Goal: Task Accomplishment & Management: Complete application form

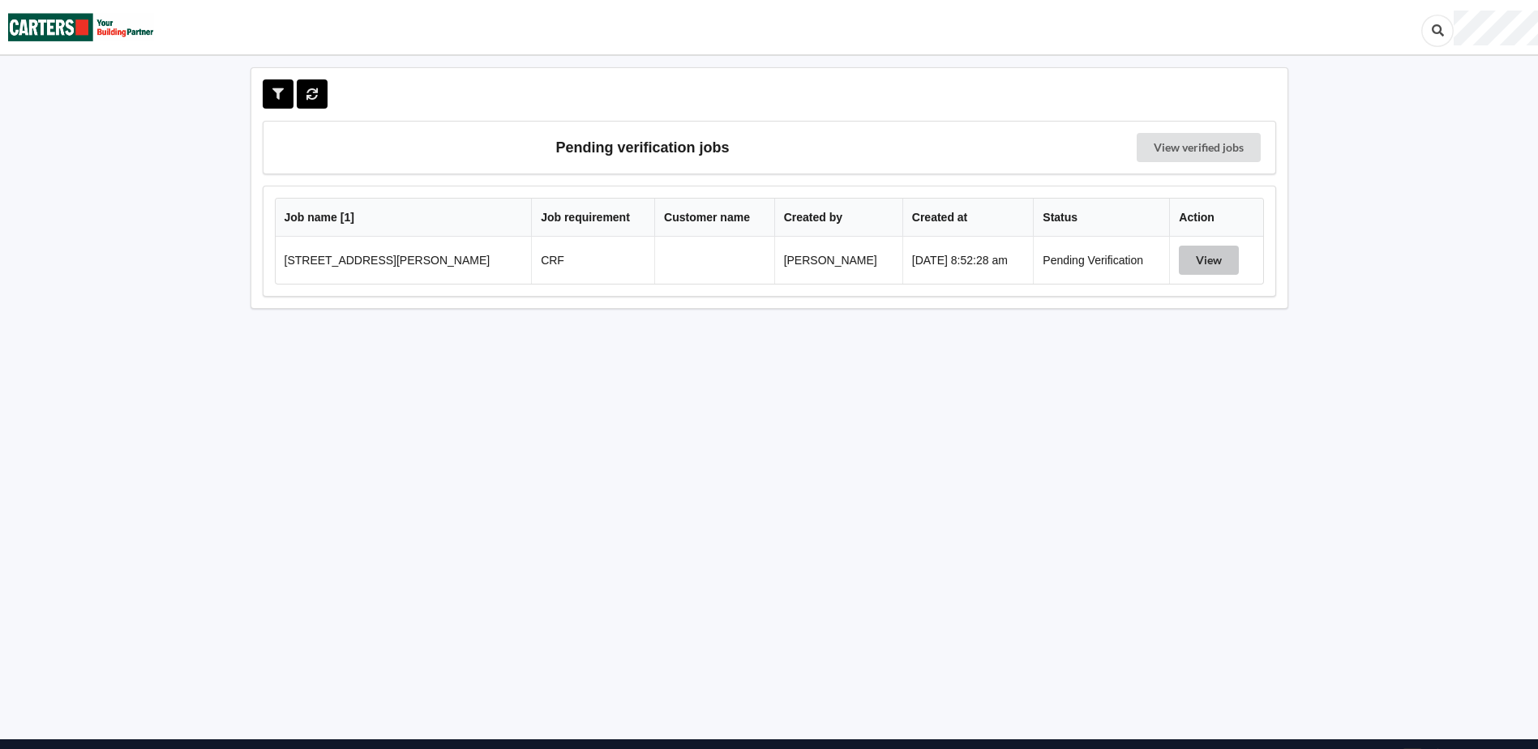
click at [1006, 259] on button "View" at bounding box center [1209, 260] width 60 height 29
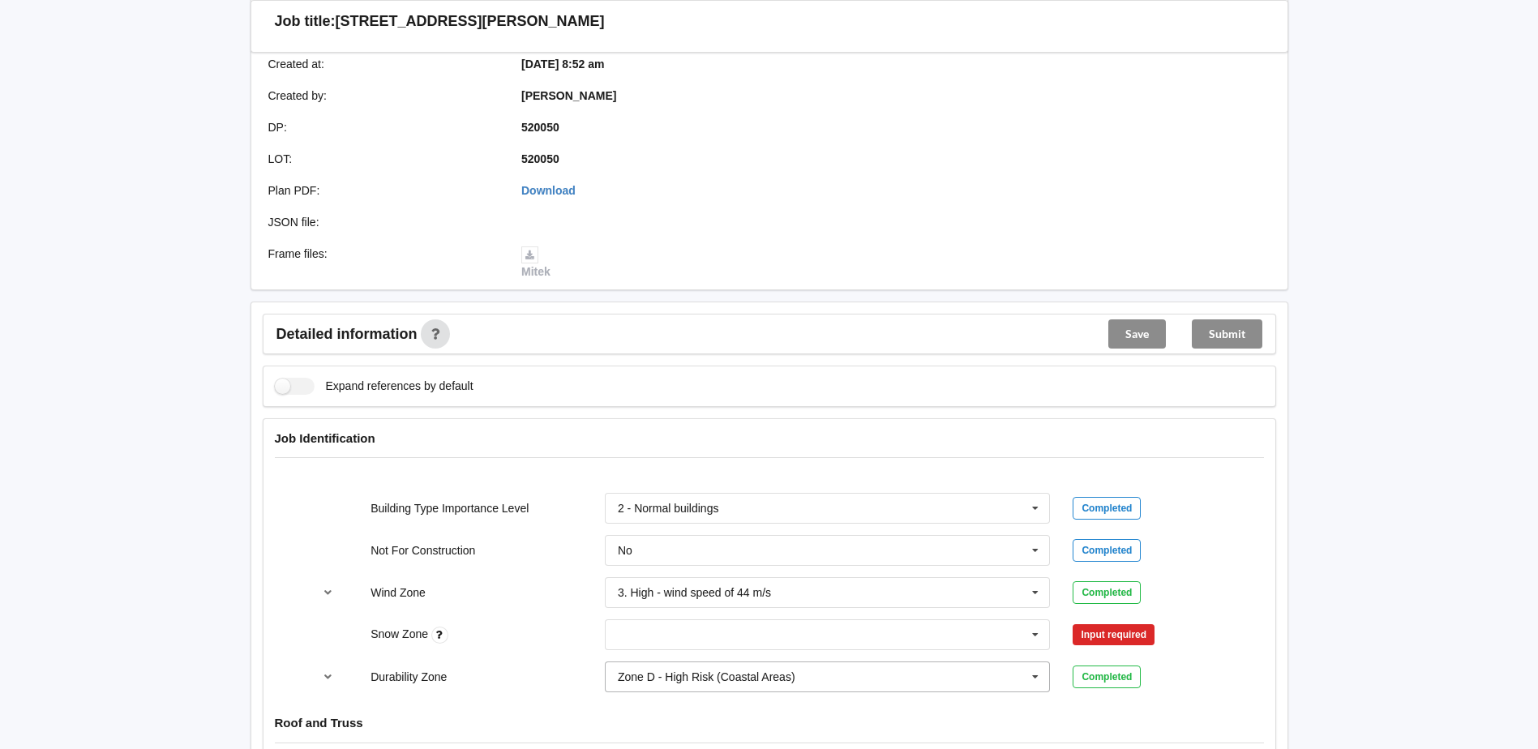
scroll to position [487, 0]
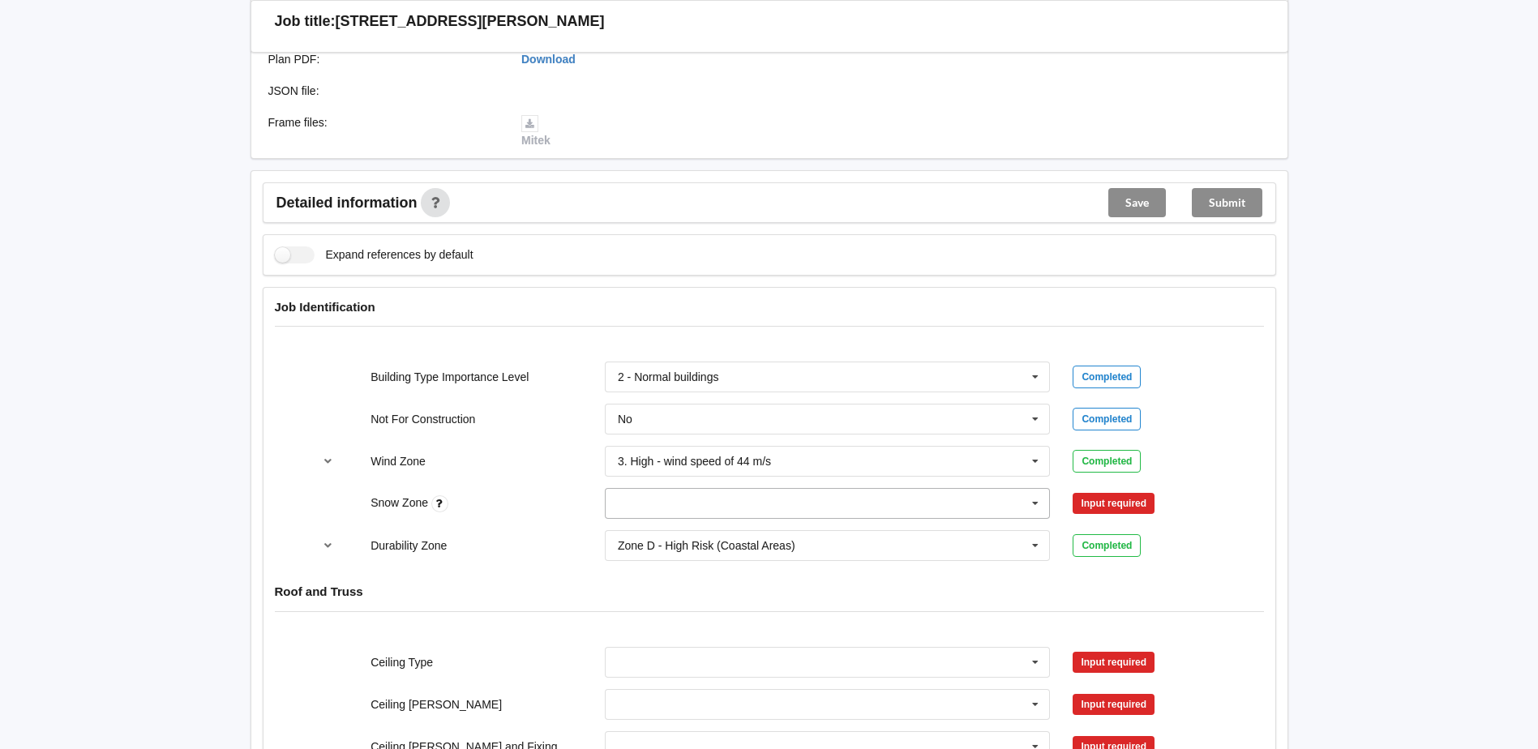
click at [717, 444] on input "text" at bounding box center [829, 503] width 444 height 29
click at [633, 444] on div "N0" at bounding box center [828, 533] width 444 height 30
click at [1006, 444] on button "Confirm input" at bounding box center [1121, 504] width 96 height 27
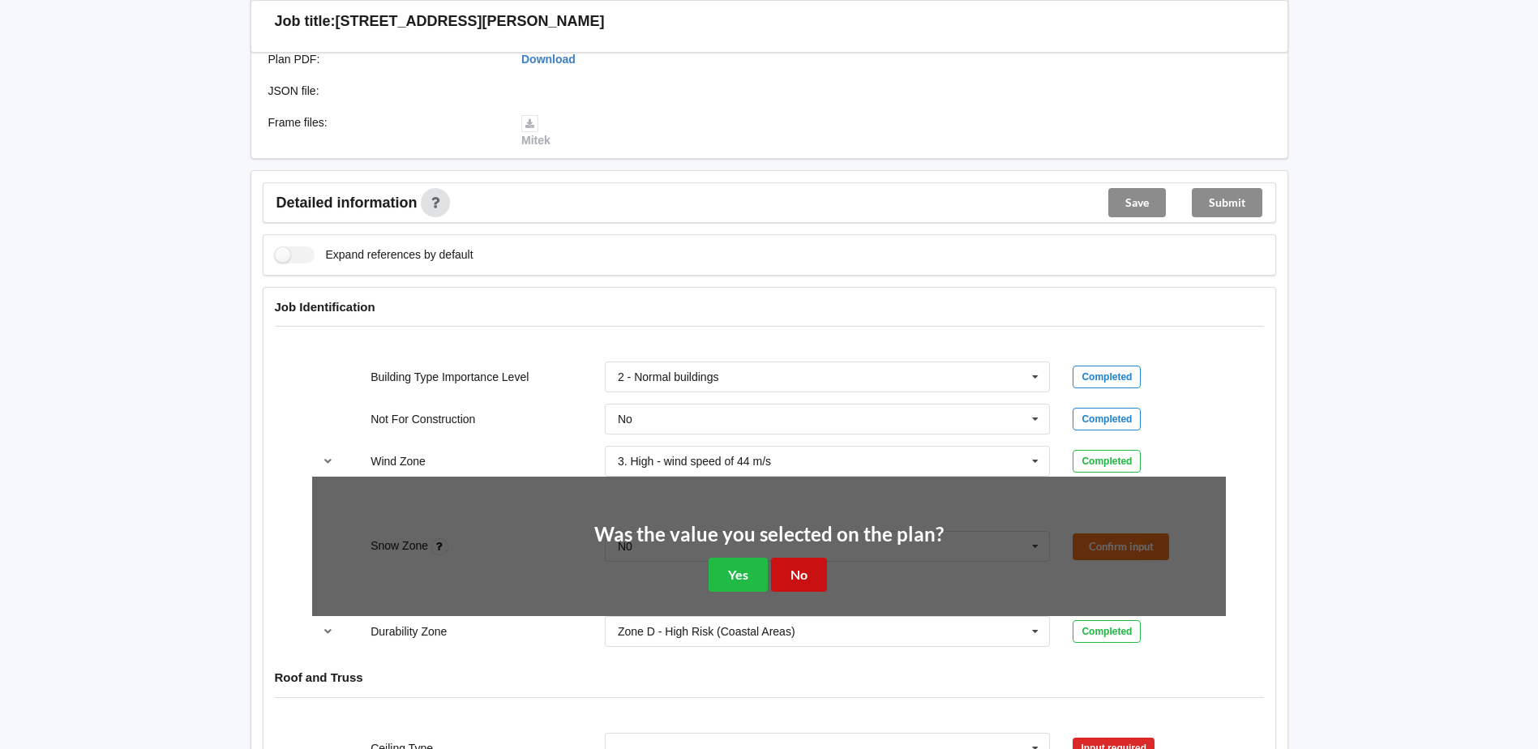
click at [788, 444] on button "No" at bounding box center [799, 574] width 56 height 33
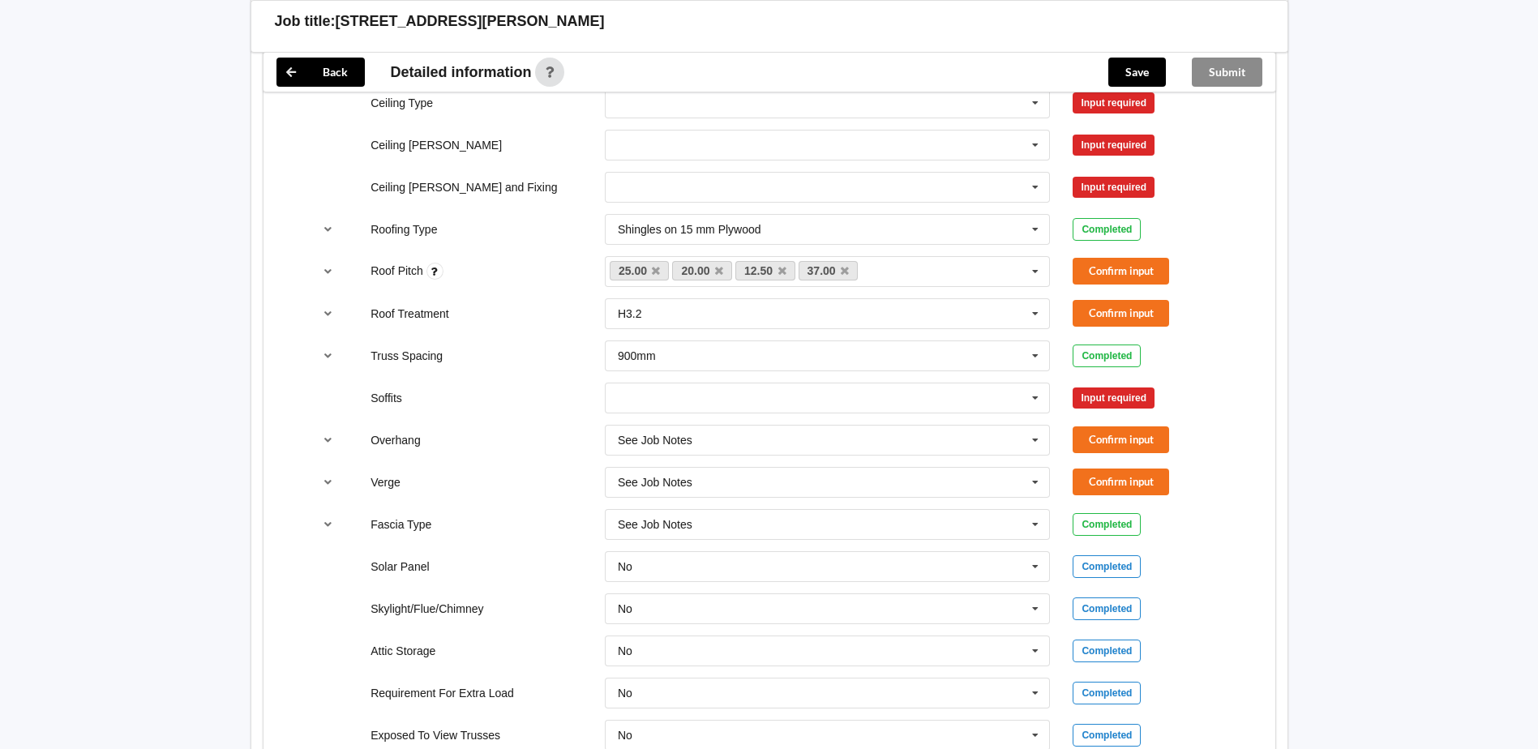
scroll to position [1054, 0]
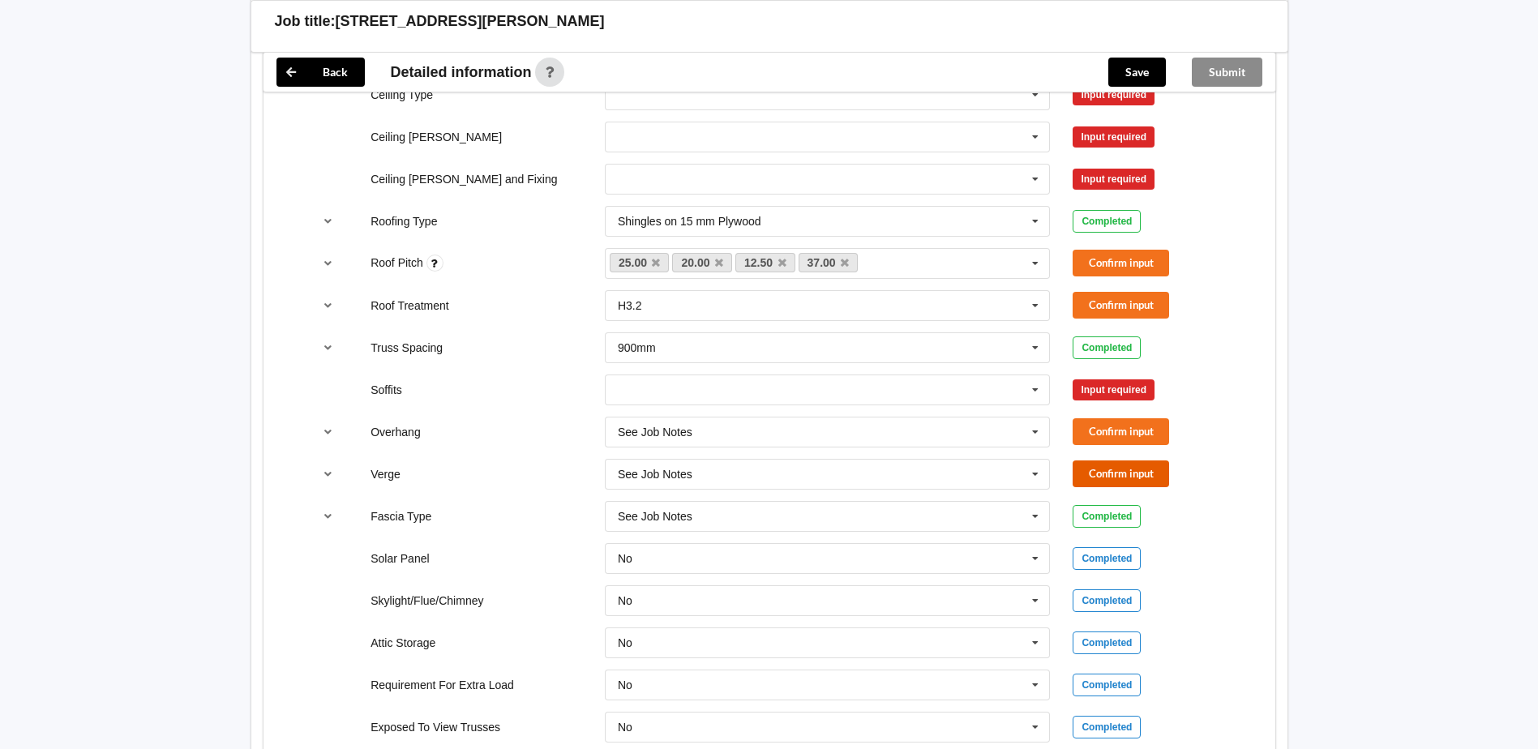
click at [1006, 444] on button "Confirm input" at bounding box center [1121, 474] width 96 height 27
click at [1006, 425] on button "Confirm input" at bounding box center [1121, 431] width 96 height 27
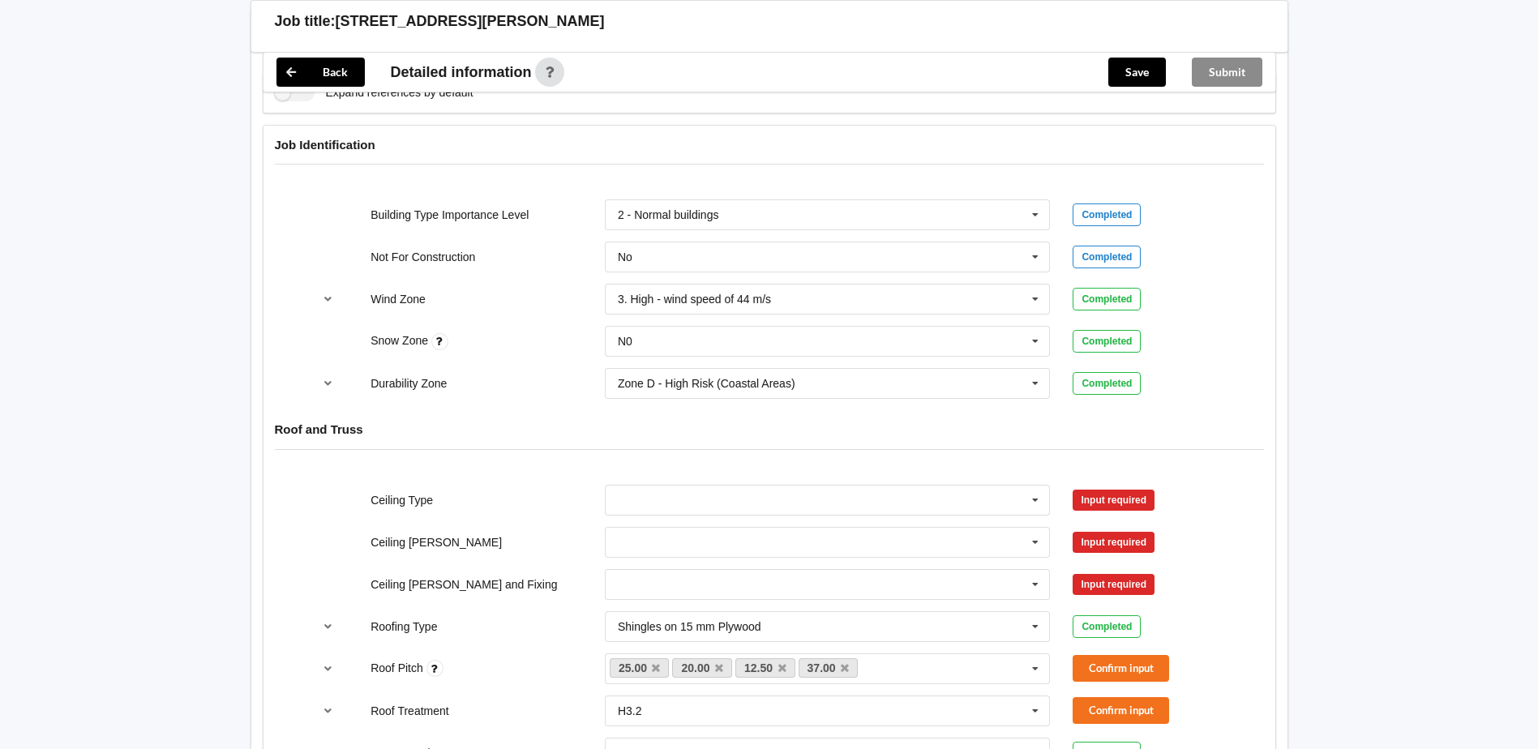
scroll to position [811, 0]
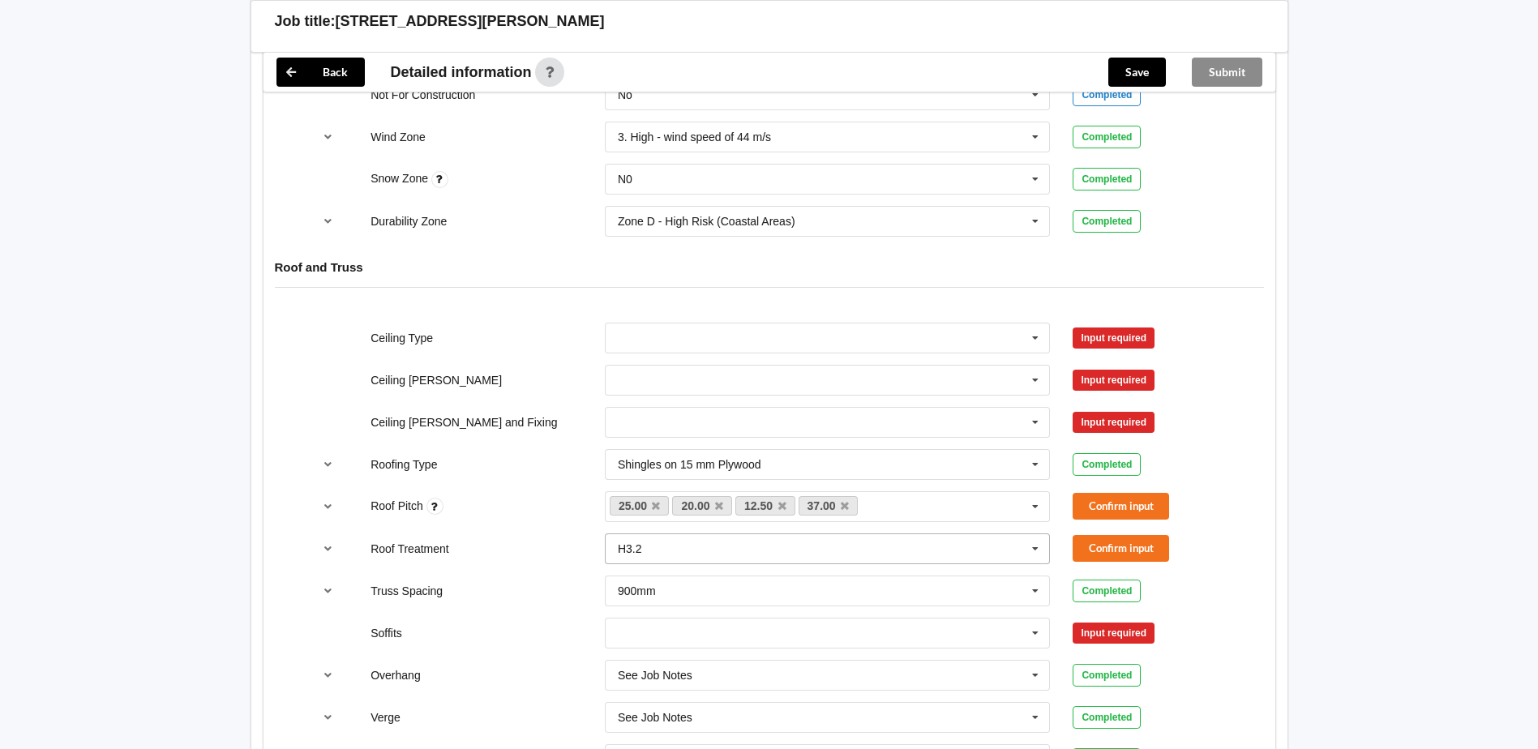
drag, startPoint x: 650, startPoint y: 545, endPoint x: 627, endPoint y: 548, distance: 23.7
click at [627, 444] on div "H3.2 H1.2 H3.2 See Job Notes" at bounding box center [828, 549] width 446 height 31
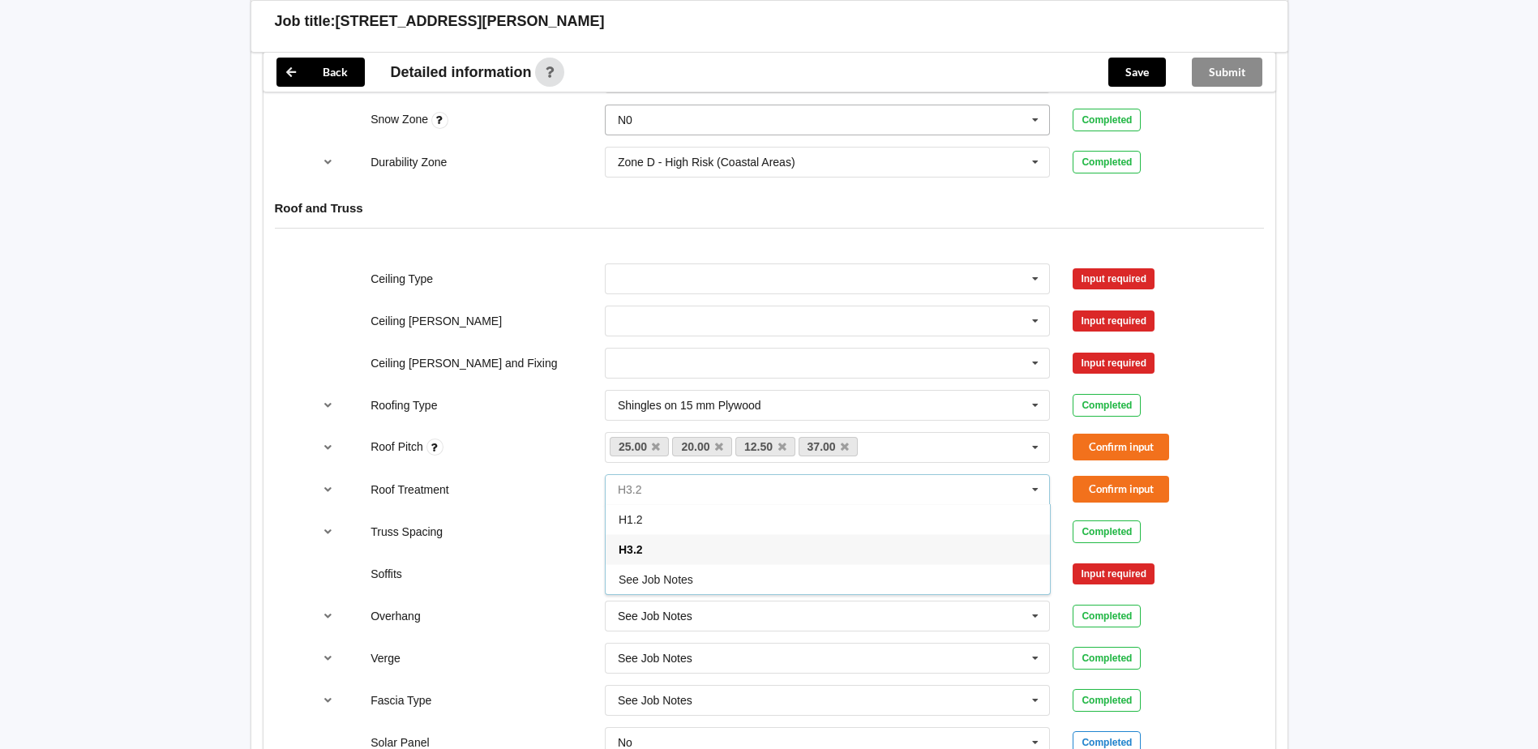
scroll to position [877, 0]
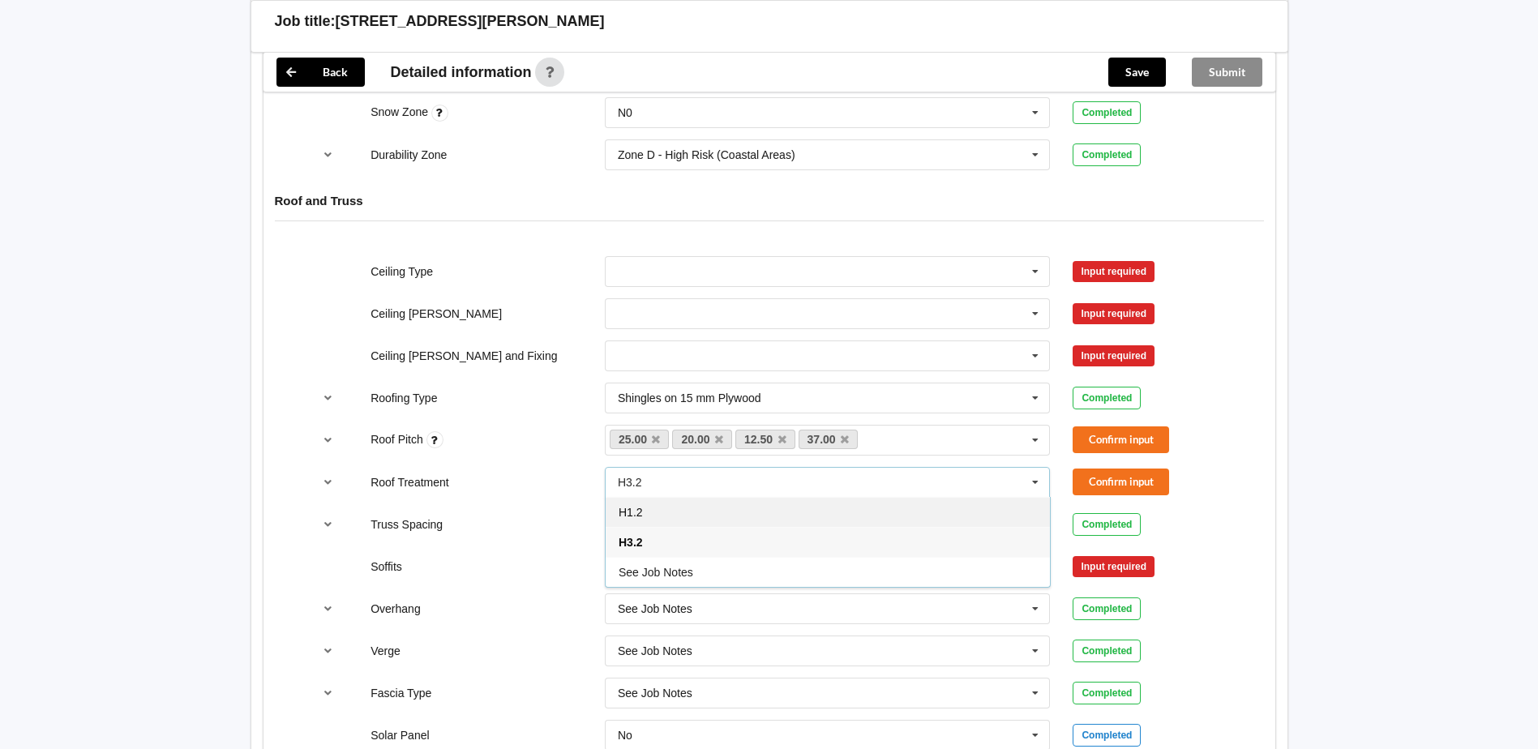
click at [632, 444] on span "H1.2" at bounding box center [631, 512] width 24 height 13
click at [833, 272] on input "text" at bounding box center [829, 271] width 444 height 29
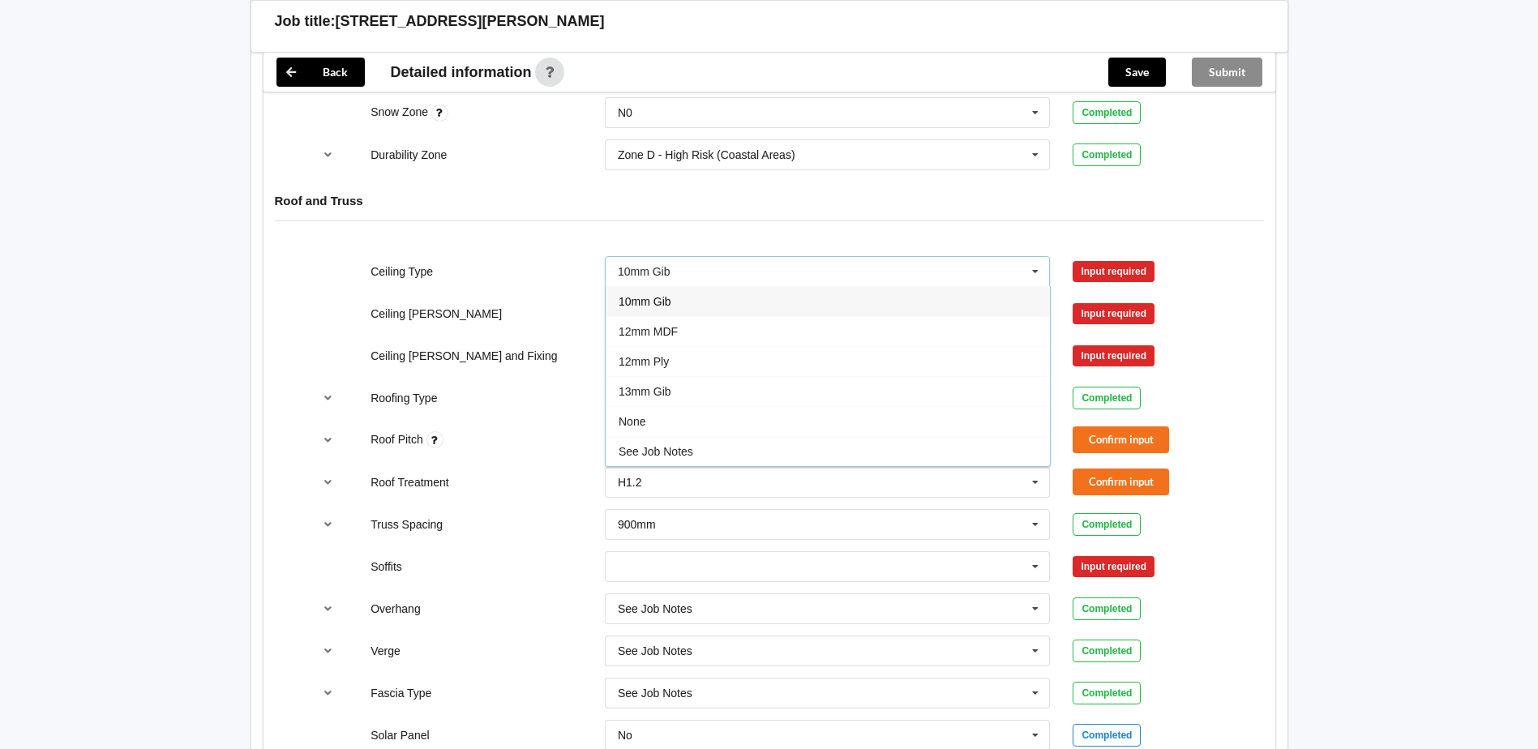
click at [654, 298] on span "10mm Gib" at bounding box center [645, 301] width 53 height 13
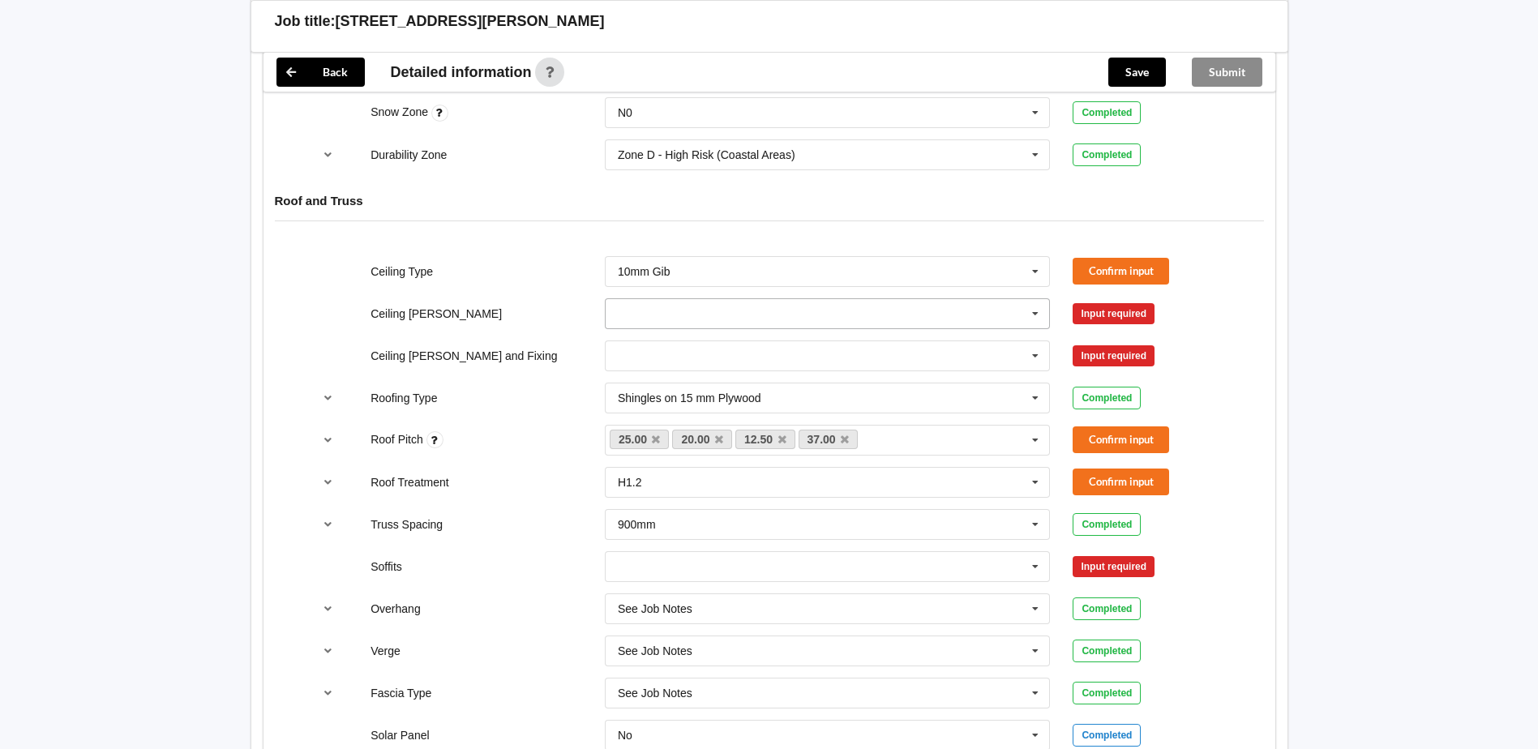
click at [616, 313] on input "text" at bounding box center [829, 313] width 444 height 29
click at [675, 352] on div "400mm" at bounding box center [828, 343] width 444 height 30
click at [654, 358] on input "text" at bounding box center [829, 355] width 444 height 29
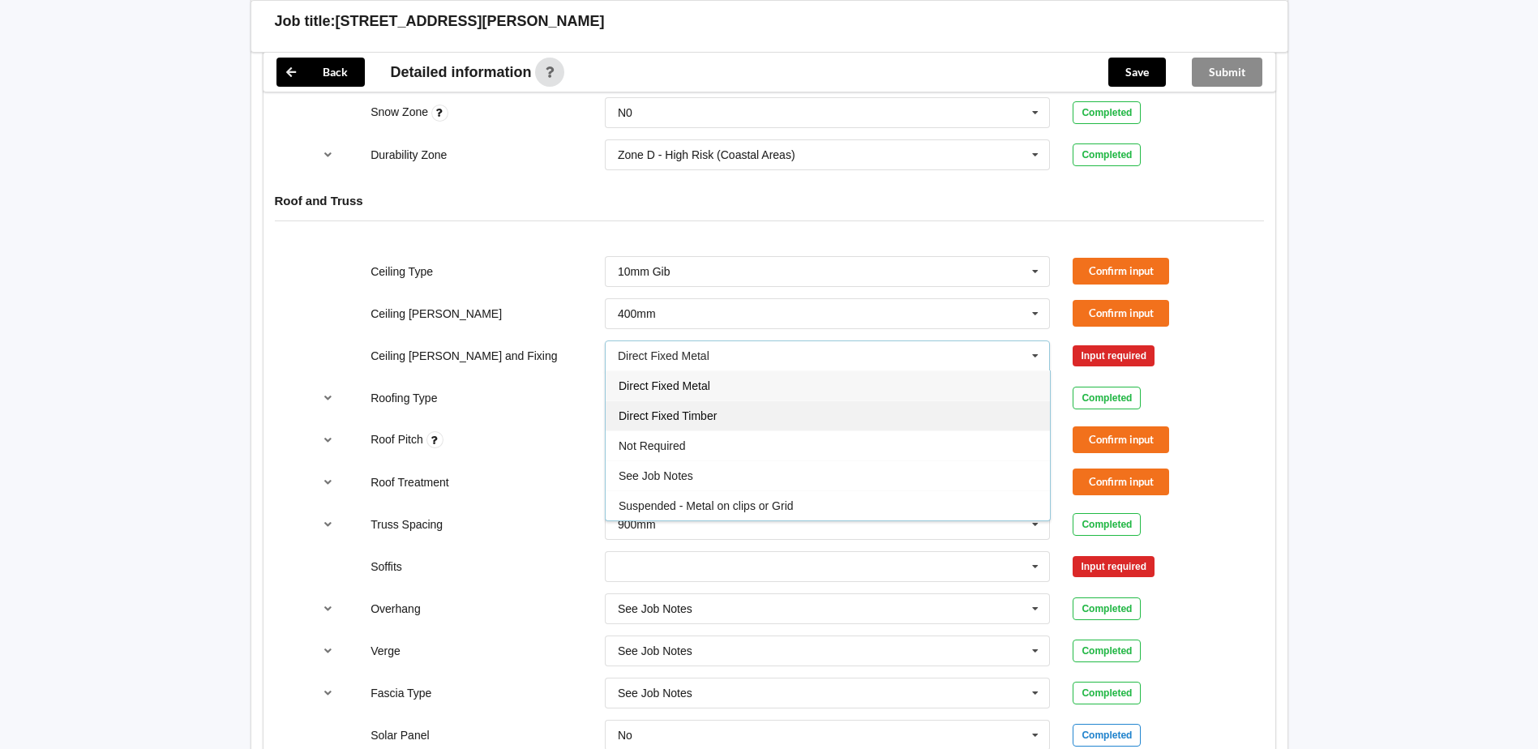
click at [694, 422] on div "Direct Fixed Timber" at bounding box center [828, 416] width 444 height 30
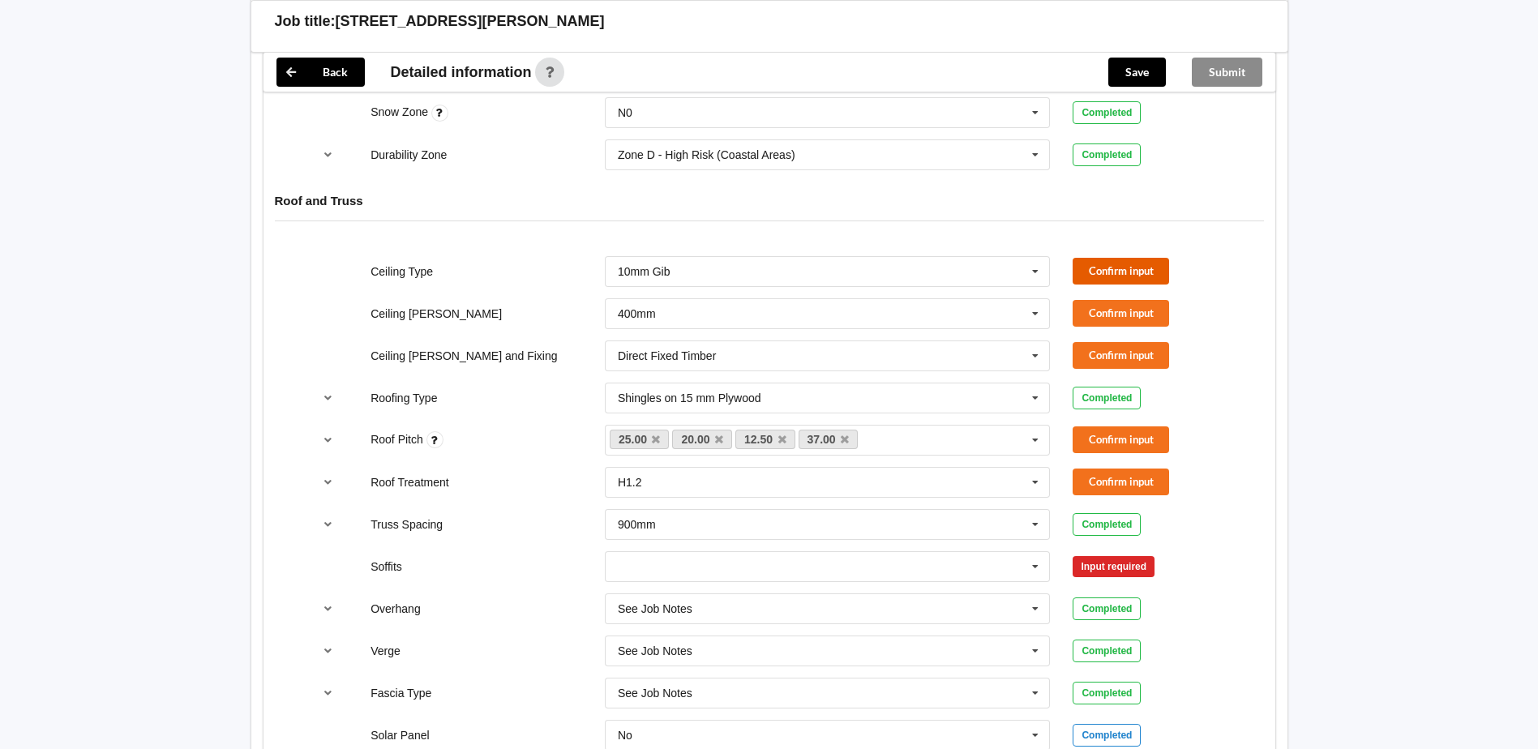
click at [1006, 266] on button "Confirm input" at bounding box center [1121, 271] width 96 height 27
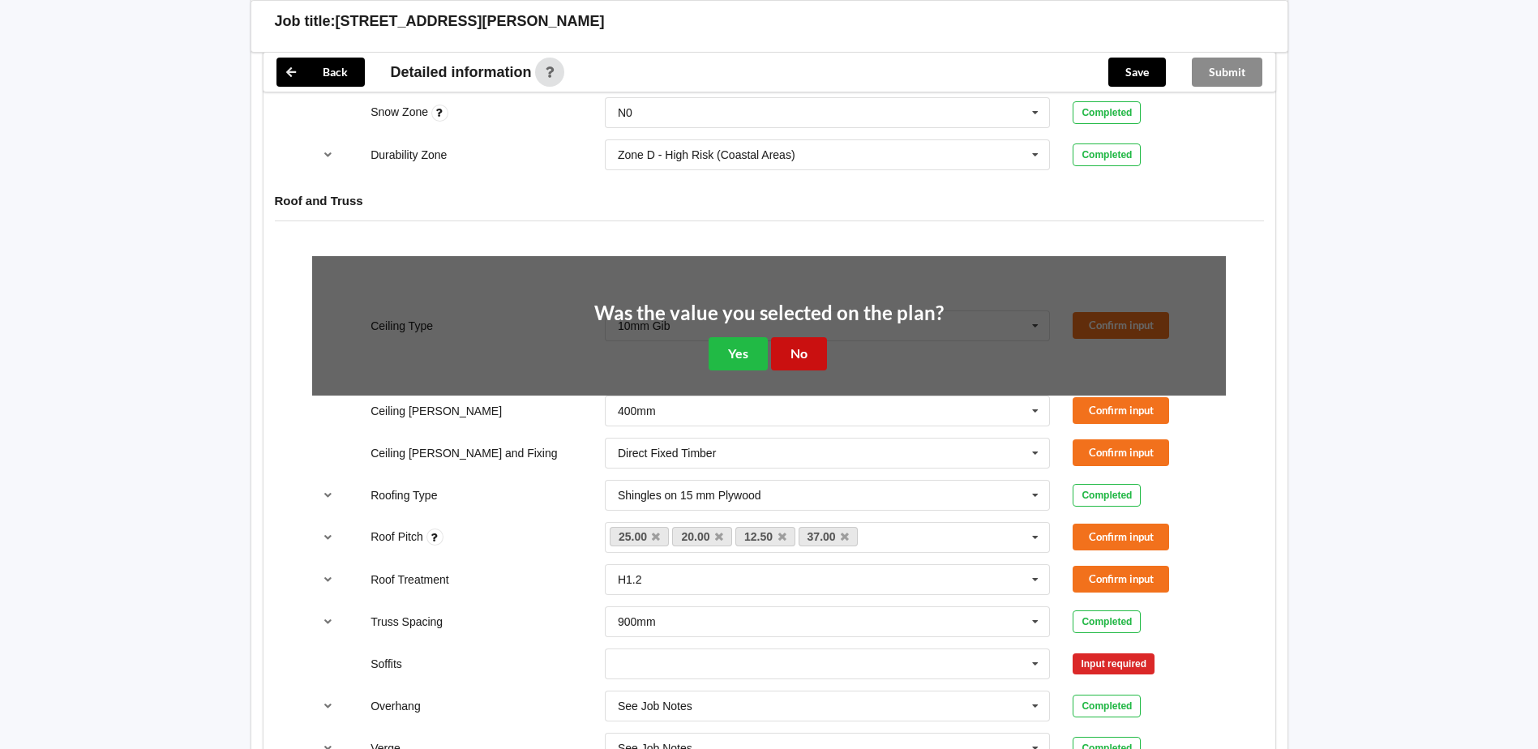
click at [806, 362] on button "No" at bounding box center [799, 353] width 56 height 33
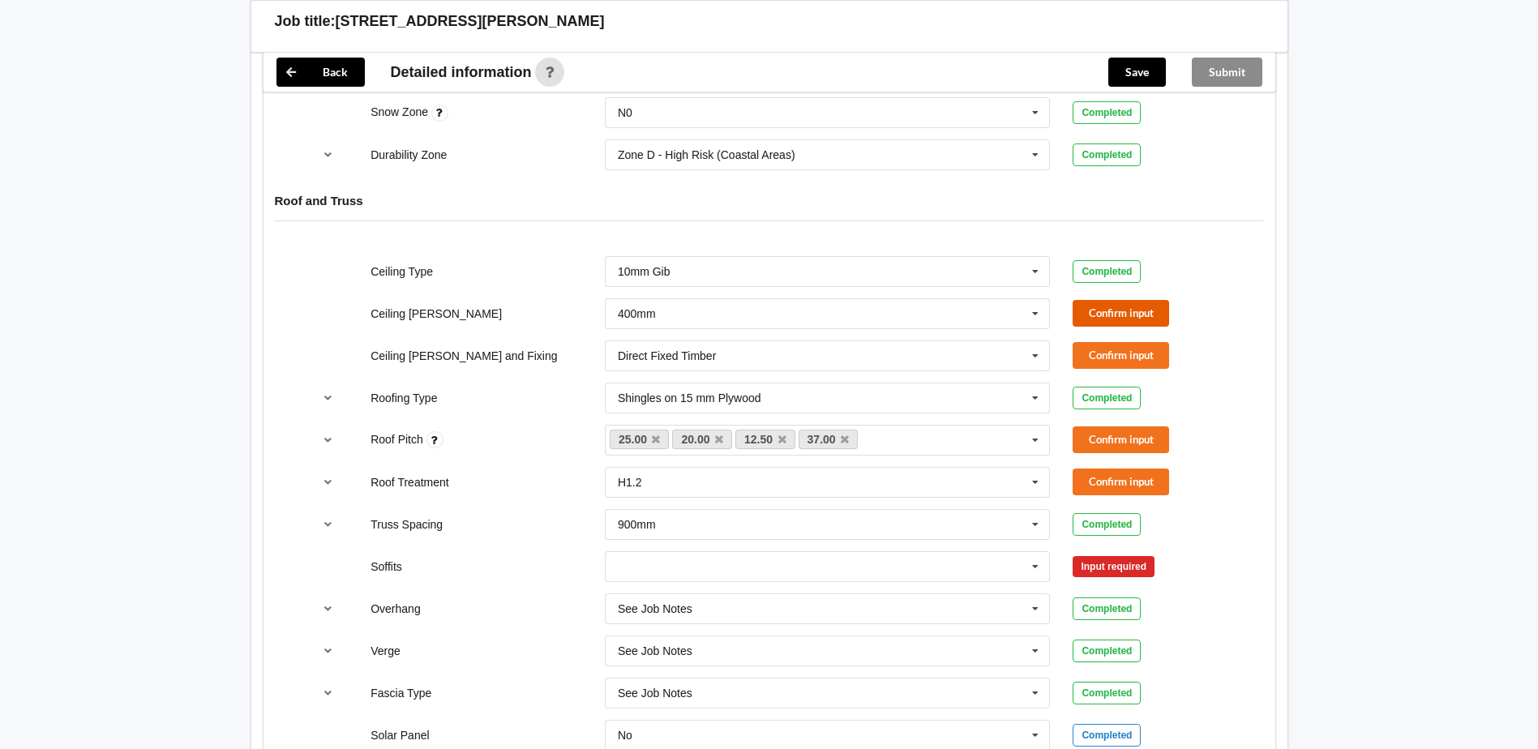
click at [1006, 311] on button "Confirm input" at bounding box center [1121, 313] width 96 height 27
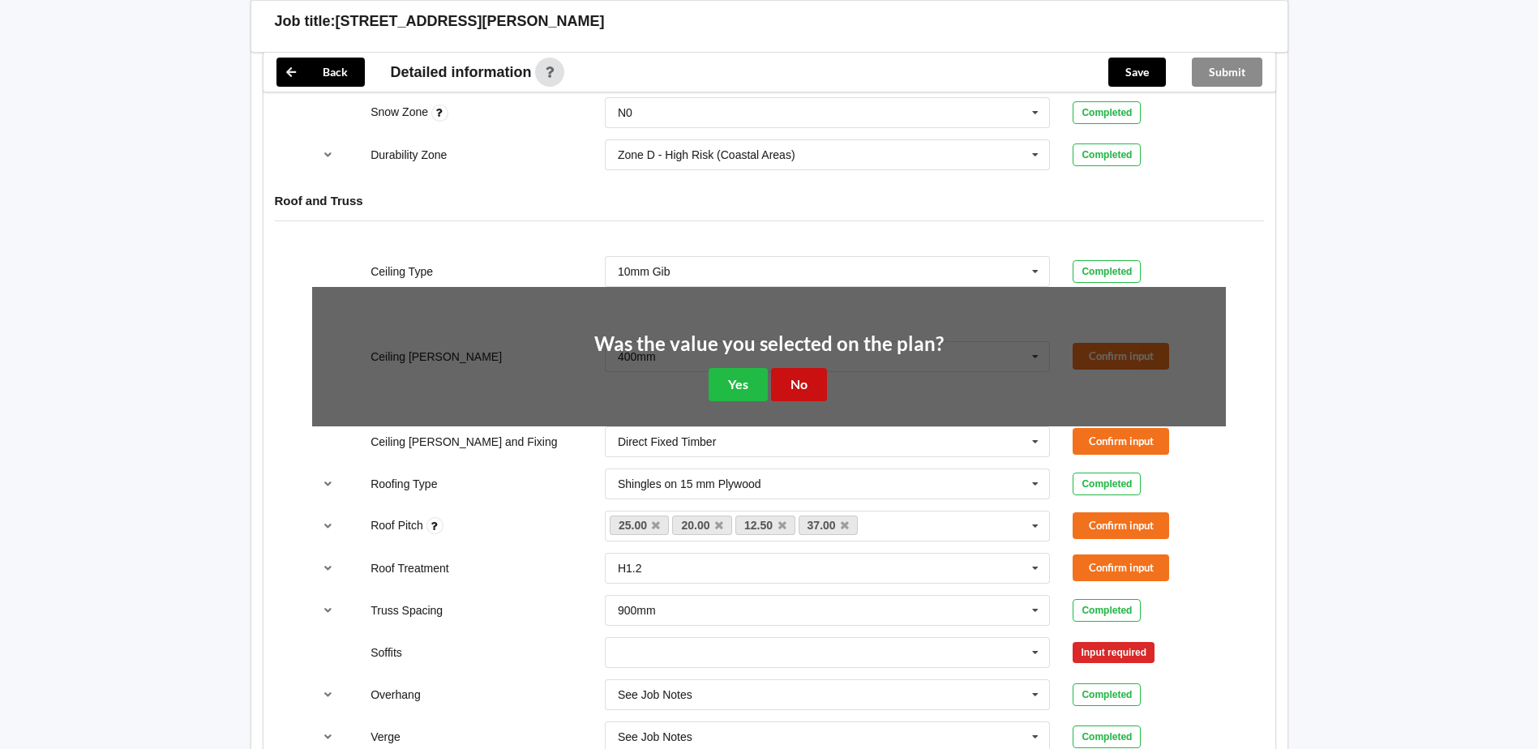
click at [803, 389] on button "No" at bounding box center [799, 384] width 56 height 33
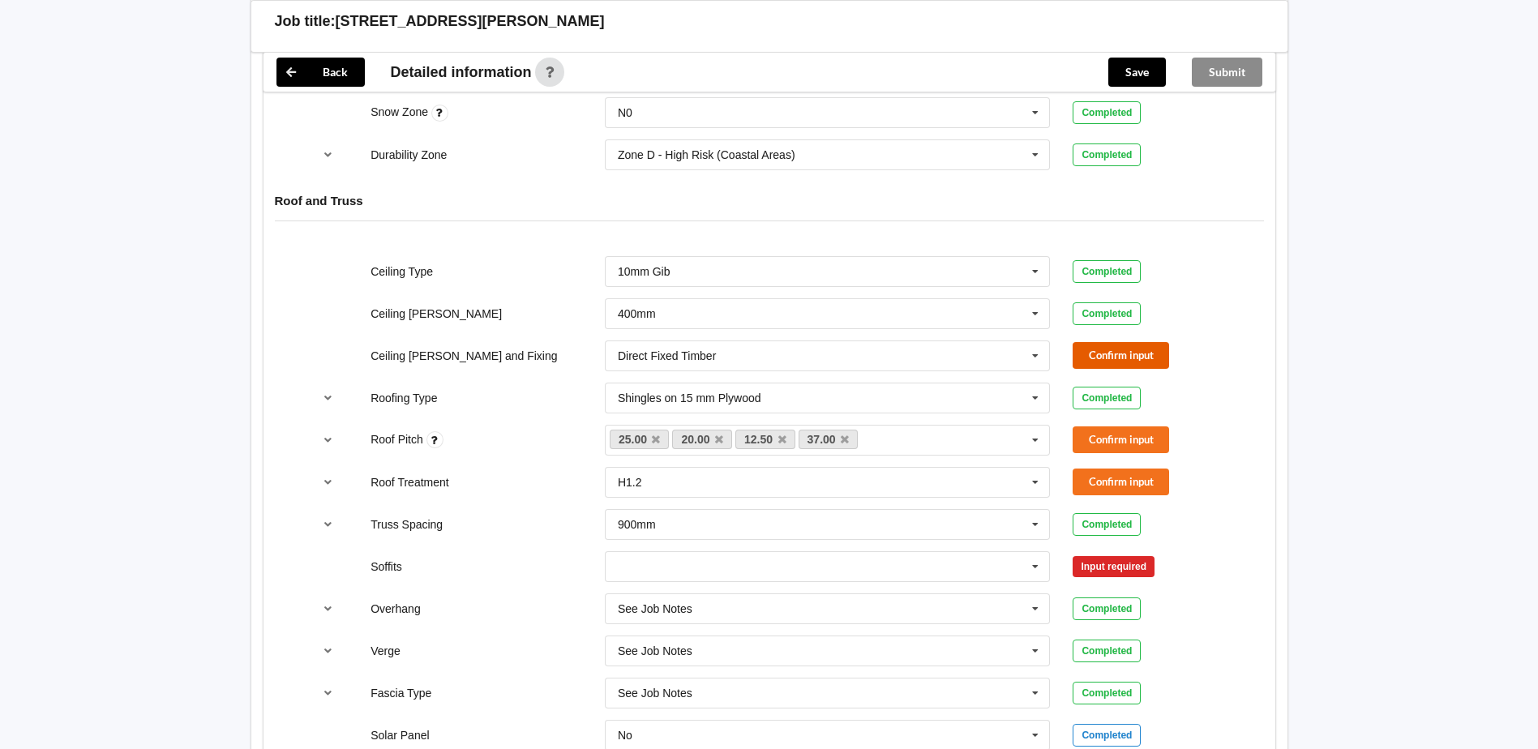
click at [1006, 354] on button "Confirm input" at bounding box center [1121, 355] width 96 height 27
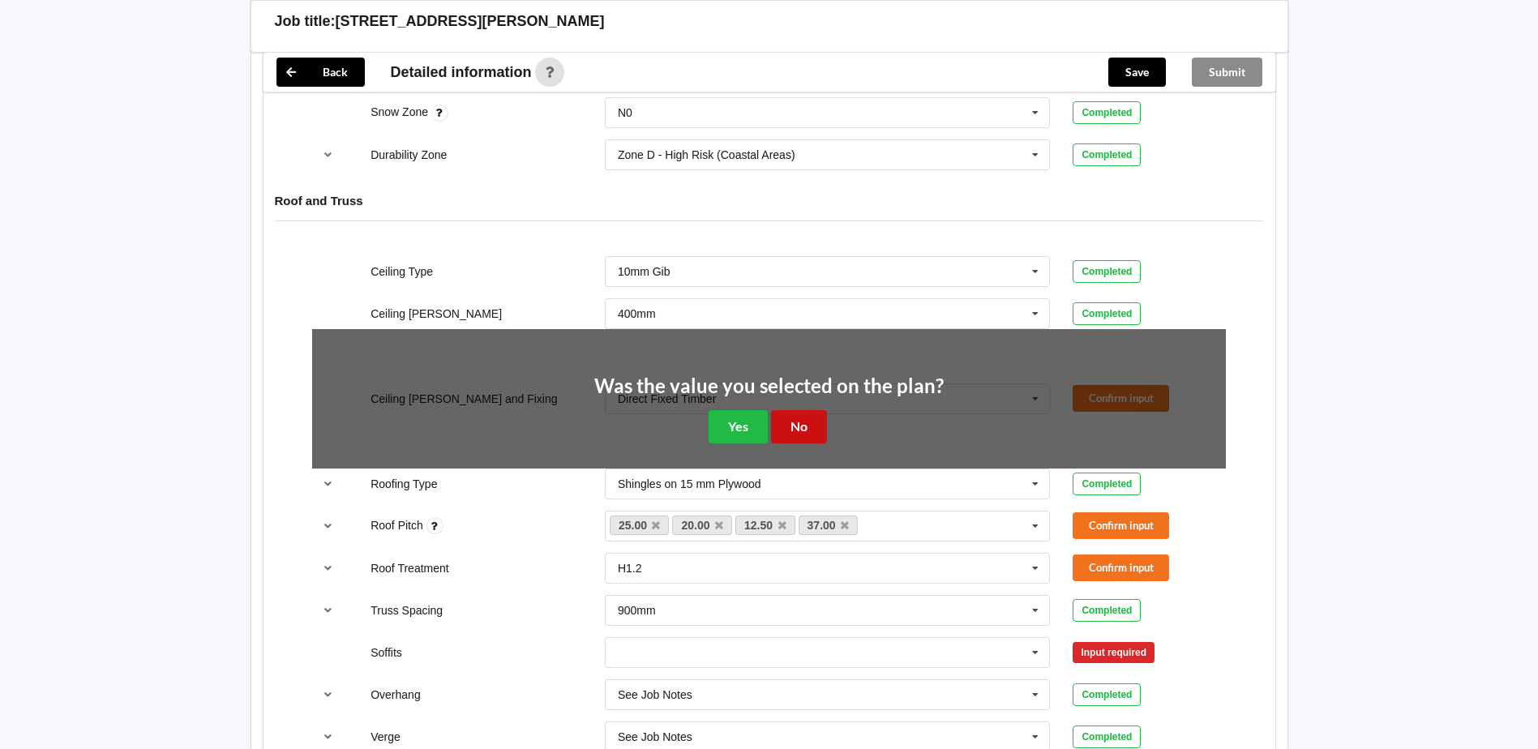
click at [800, 430] on button "No" at bounding box center [799, 426] width 56 height 33
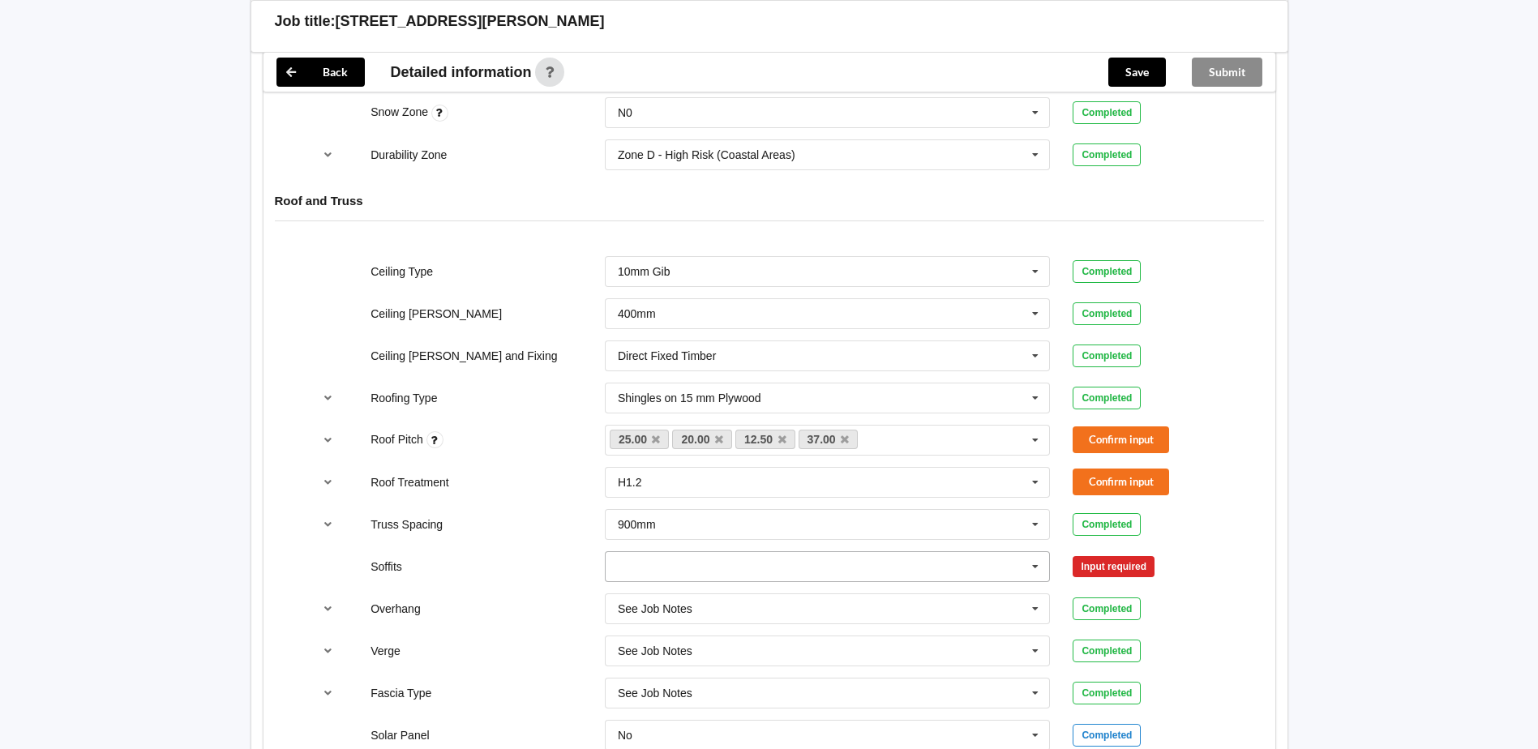
click at [1006, 444] on icon at bounding box center [1035, 567] width 24 height 30
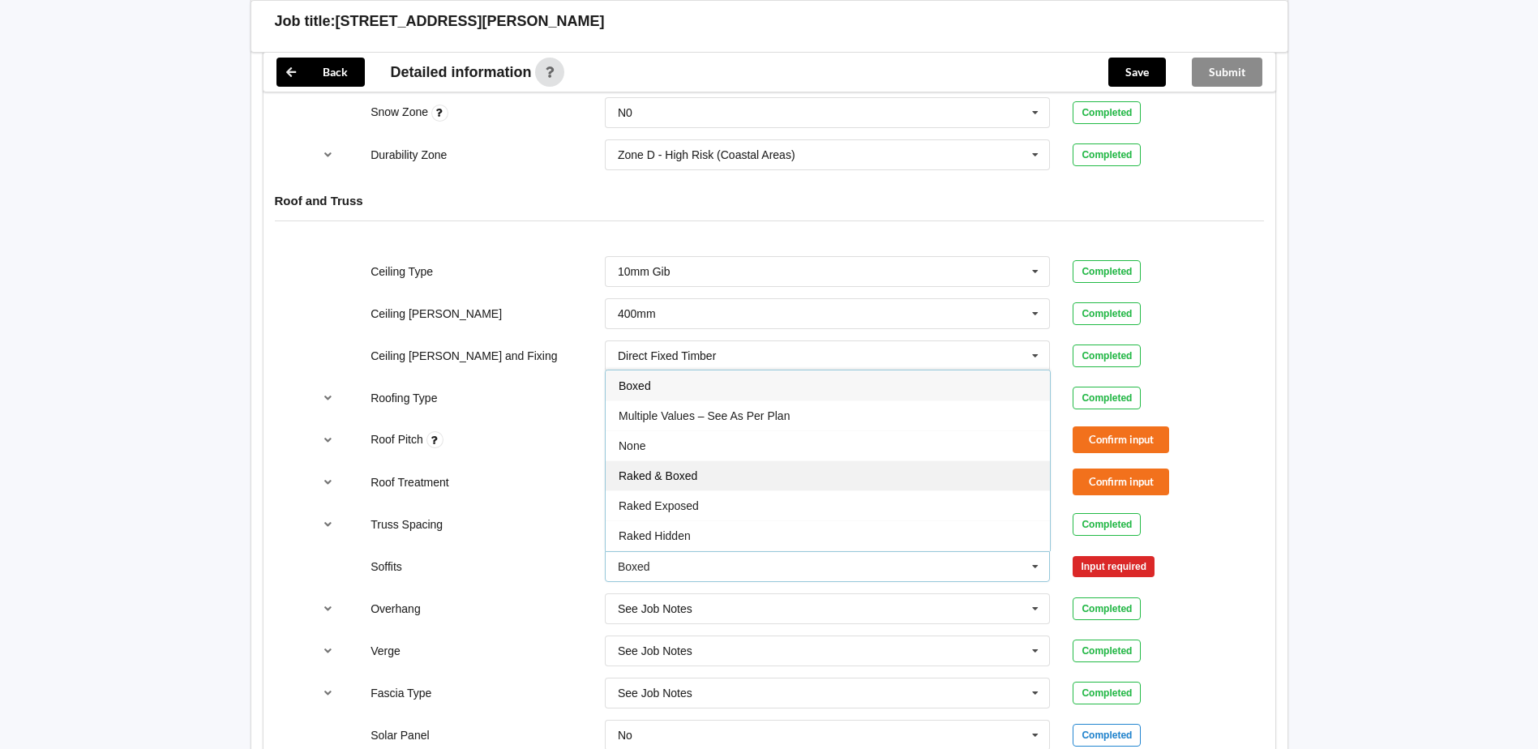
click at [677, 444] on div "Raked & Boxed" at bounding box center [828, 476] width 444 height 30
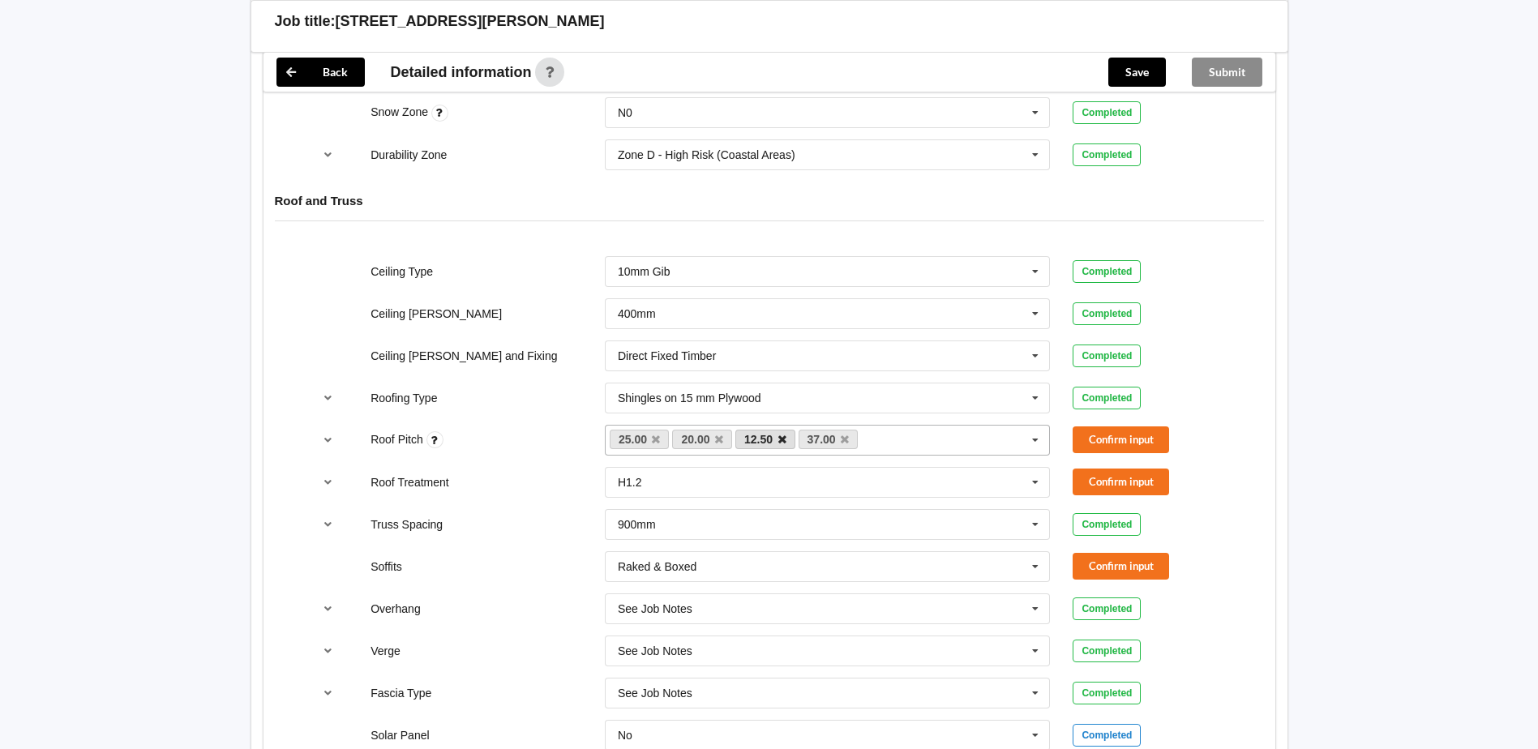
click at [783, 441] on icon at bounding box center [782, 440] width 8 height 11
click at [327, 442] on icon "reference-toggle" at bounding box center [328, 440] width 14 height 10
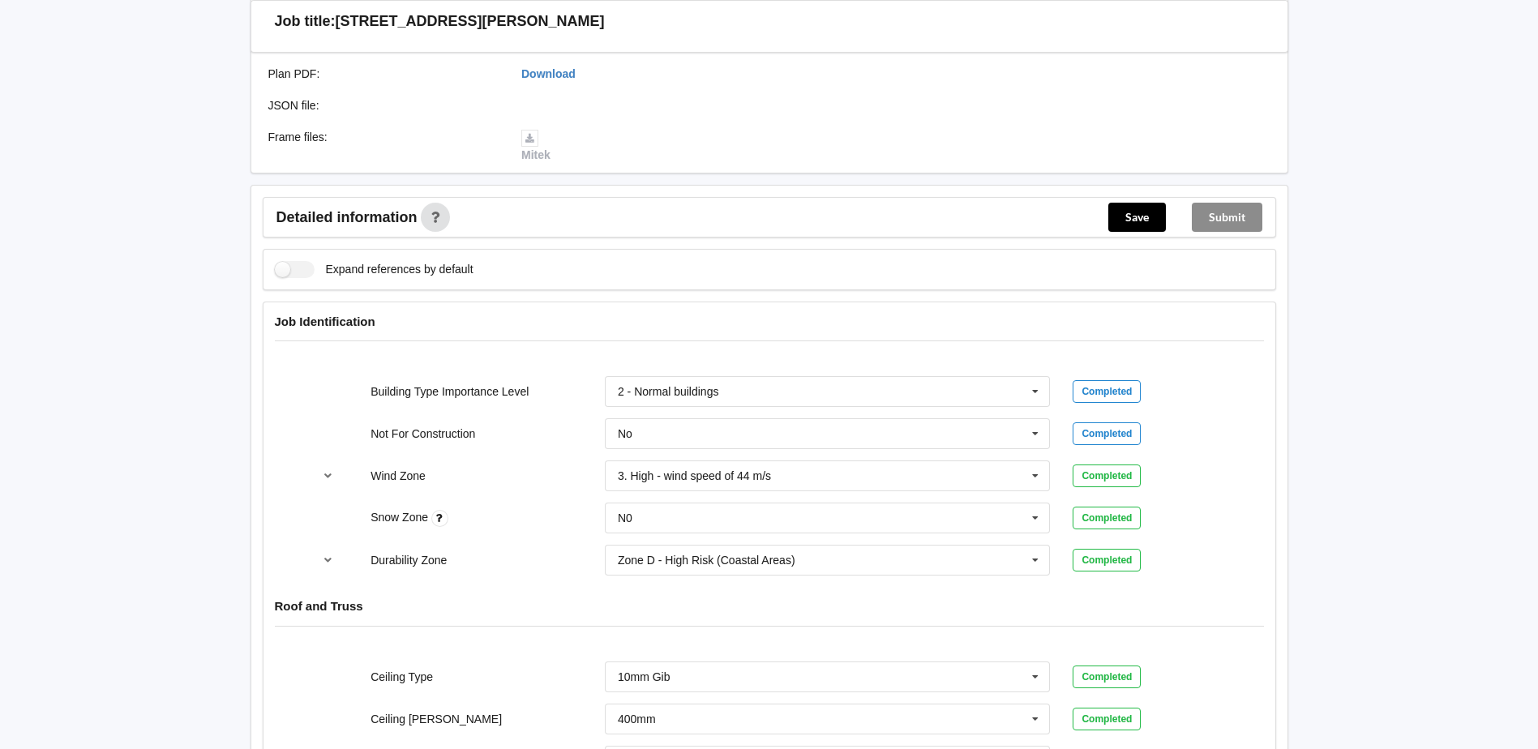
scroll to position [958, 0]
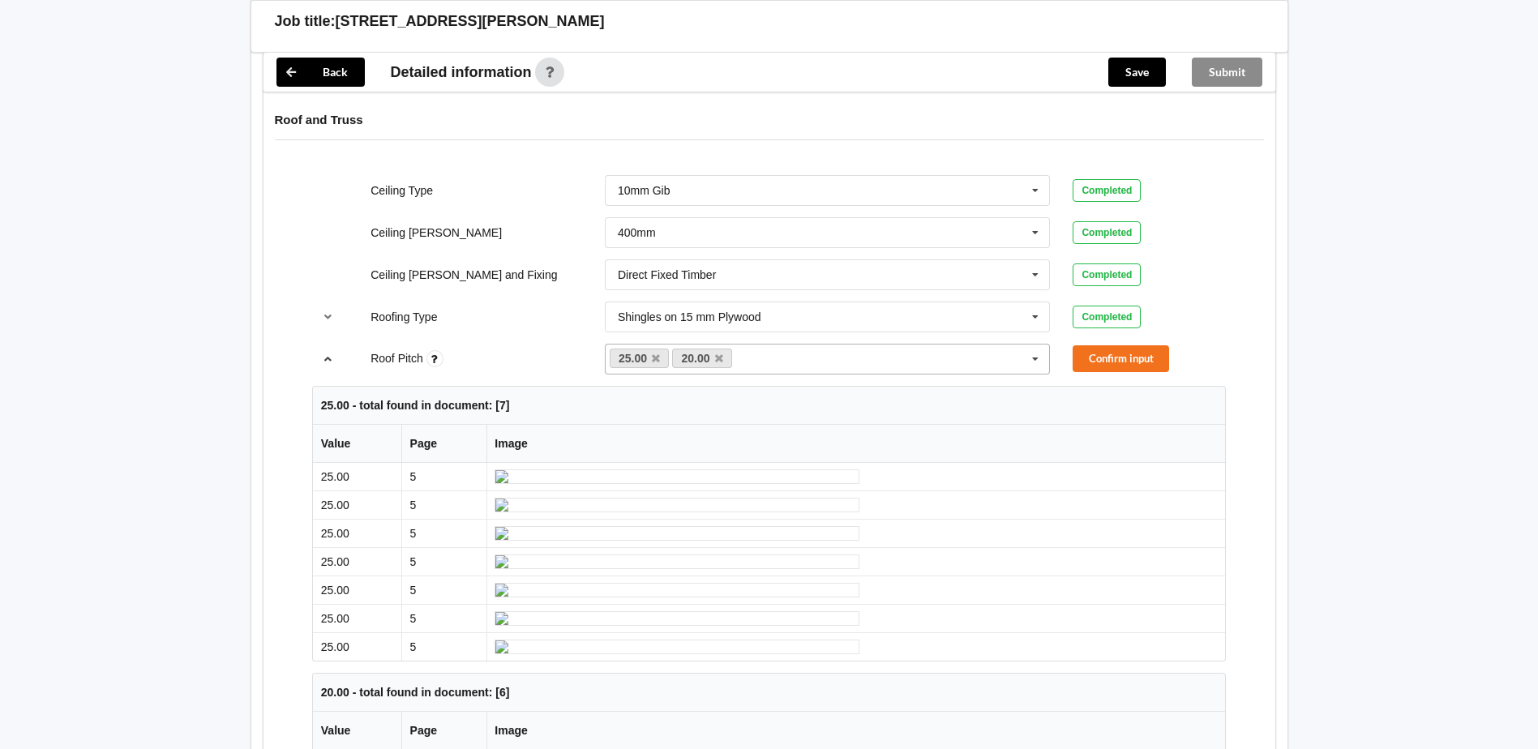
click at [330, 363] on icon "reference-toggle" at bounding box center [328, 359] width 14 height 10
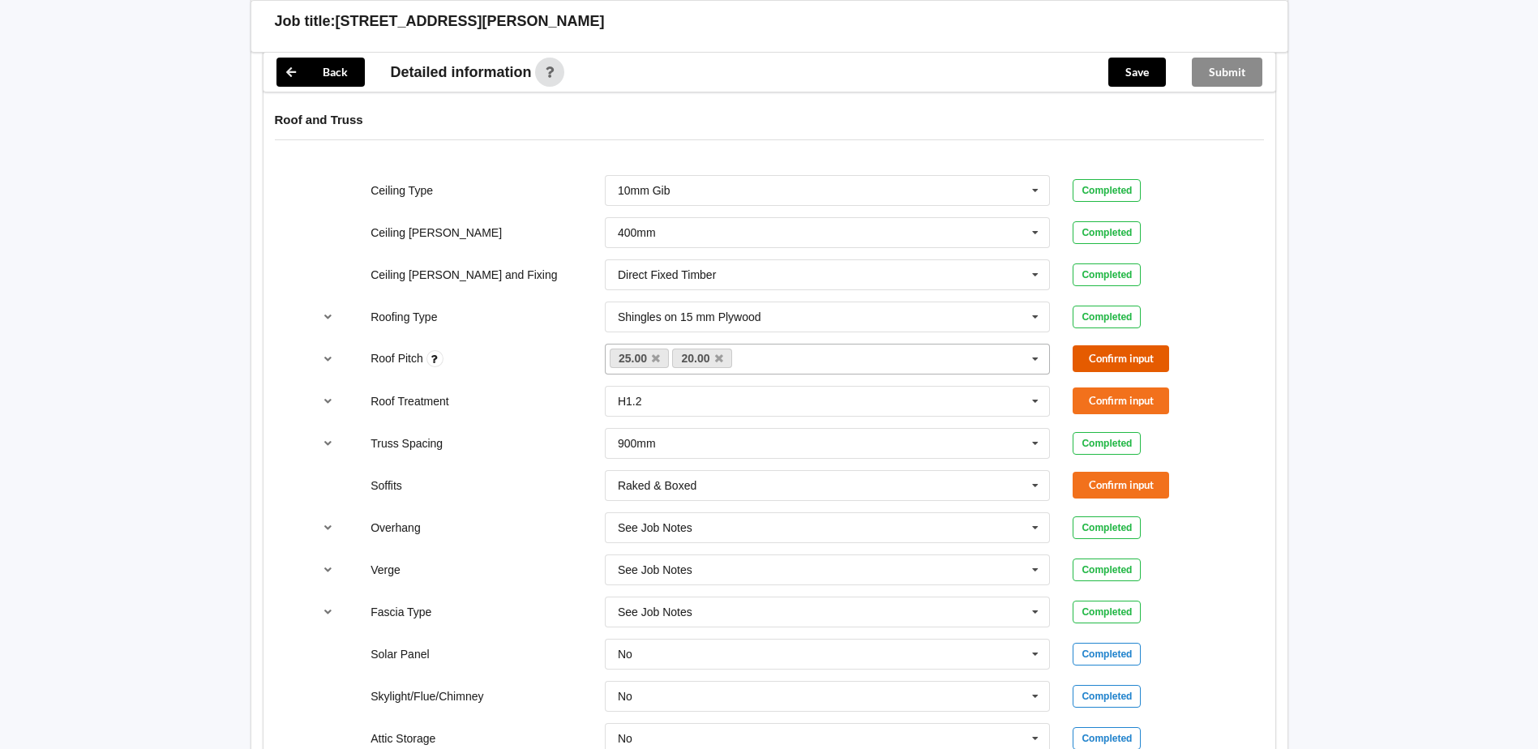
click at [1006, 362] on button "Confirm input" at bounding box center [1121, 358] width 96 height 27
click at [1006, 444] on button "Confirm input" at bounding box center [1121, 485] width 96 height 27
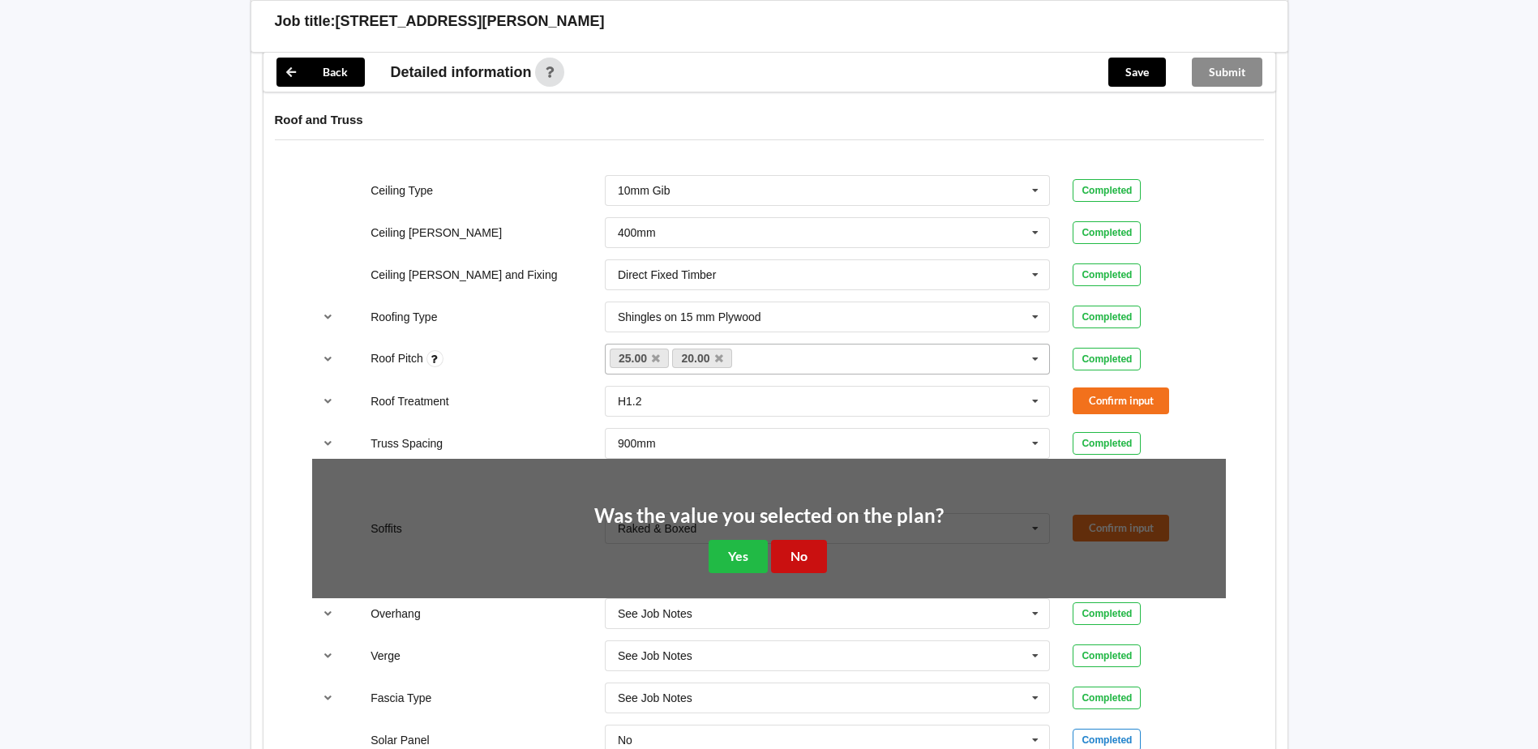
drag, startPoint x: 794, startPoint y: 552, endPoint x: 958, endPoint y: 498, distance: 172.6
click at [804, 444] on button "No" at bounding box center [799, 556] width 56 height 33
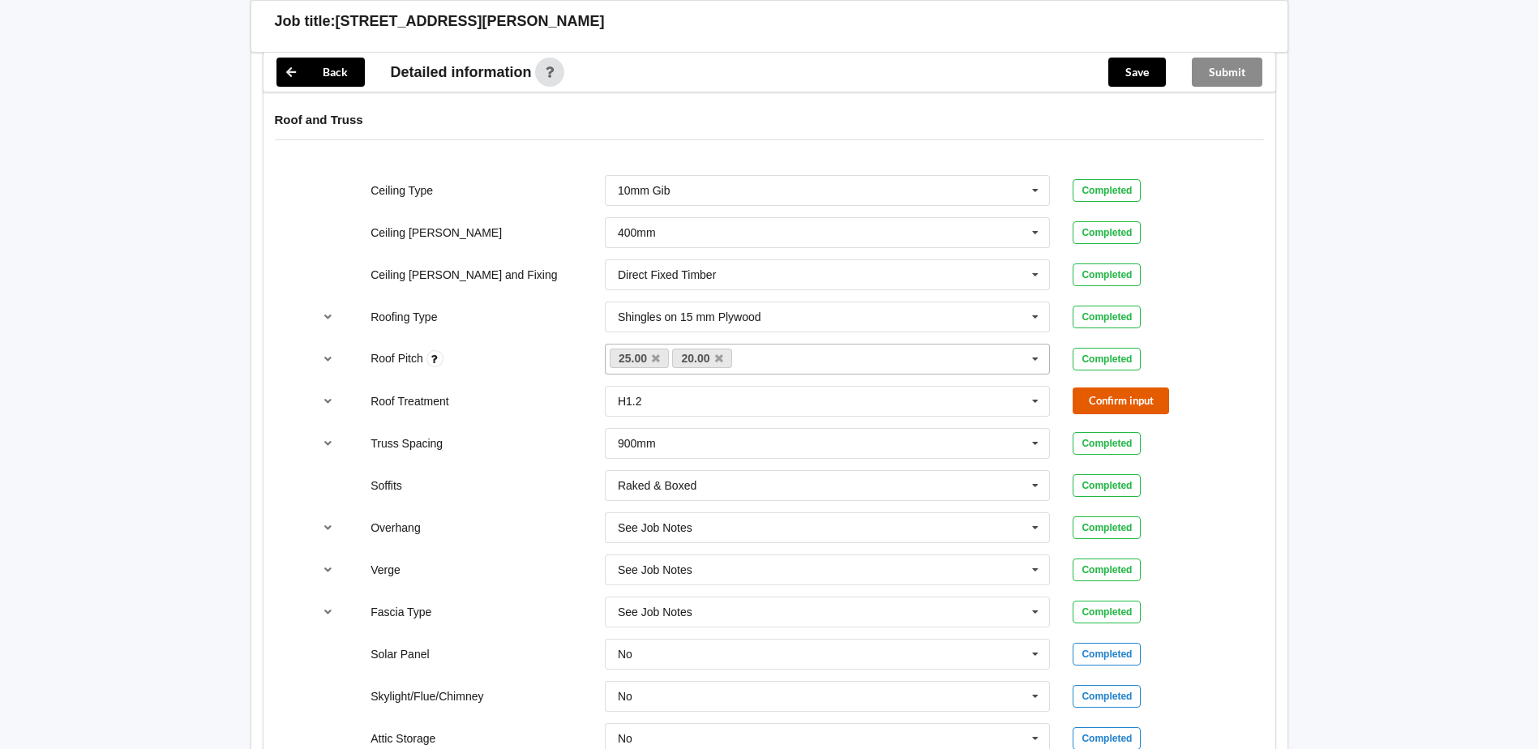
click at [1006, 404] on button "Confirm input" at bounding box center [1121, 401] width 96 height 27
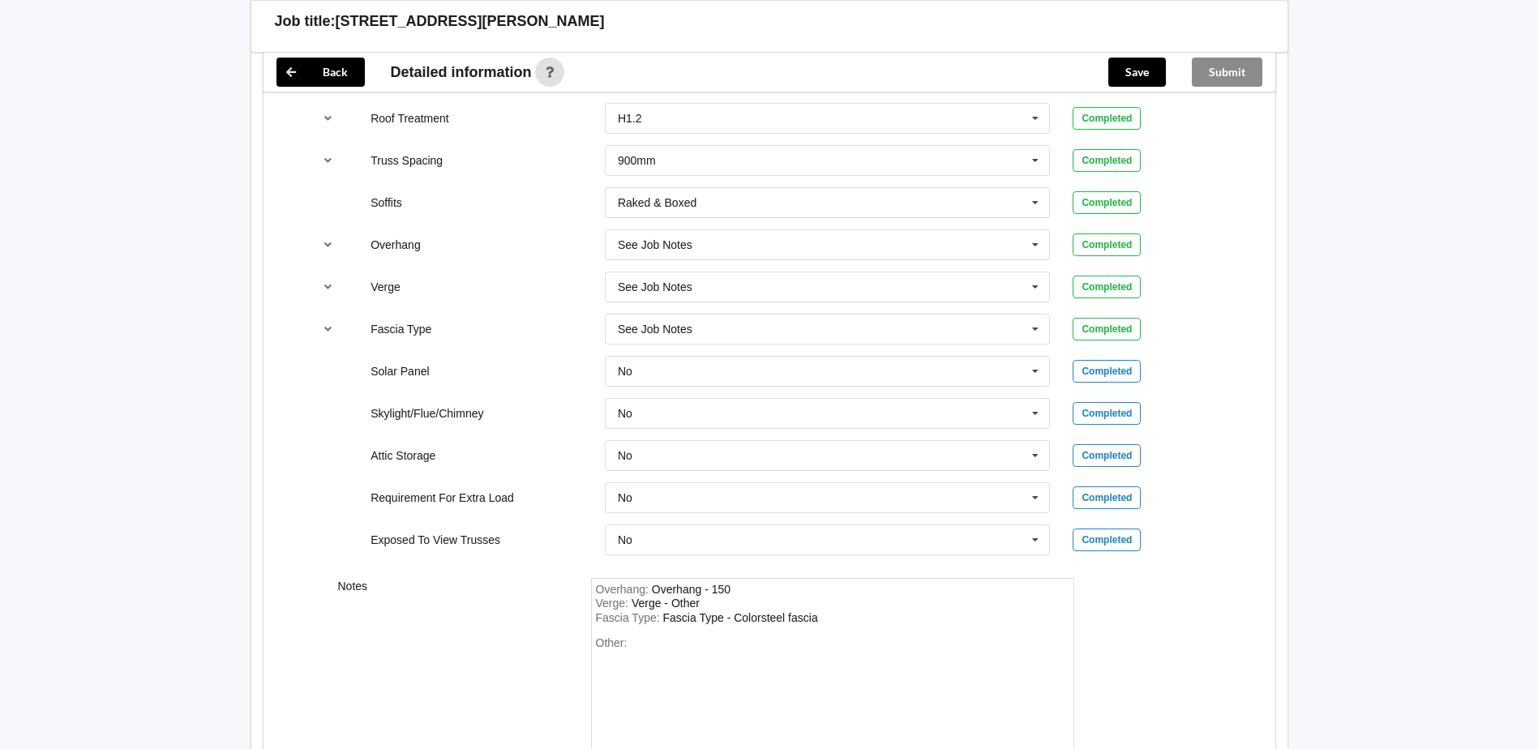
scroll to position [1283, 0]
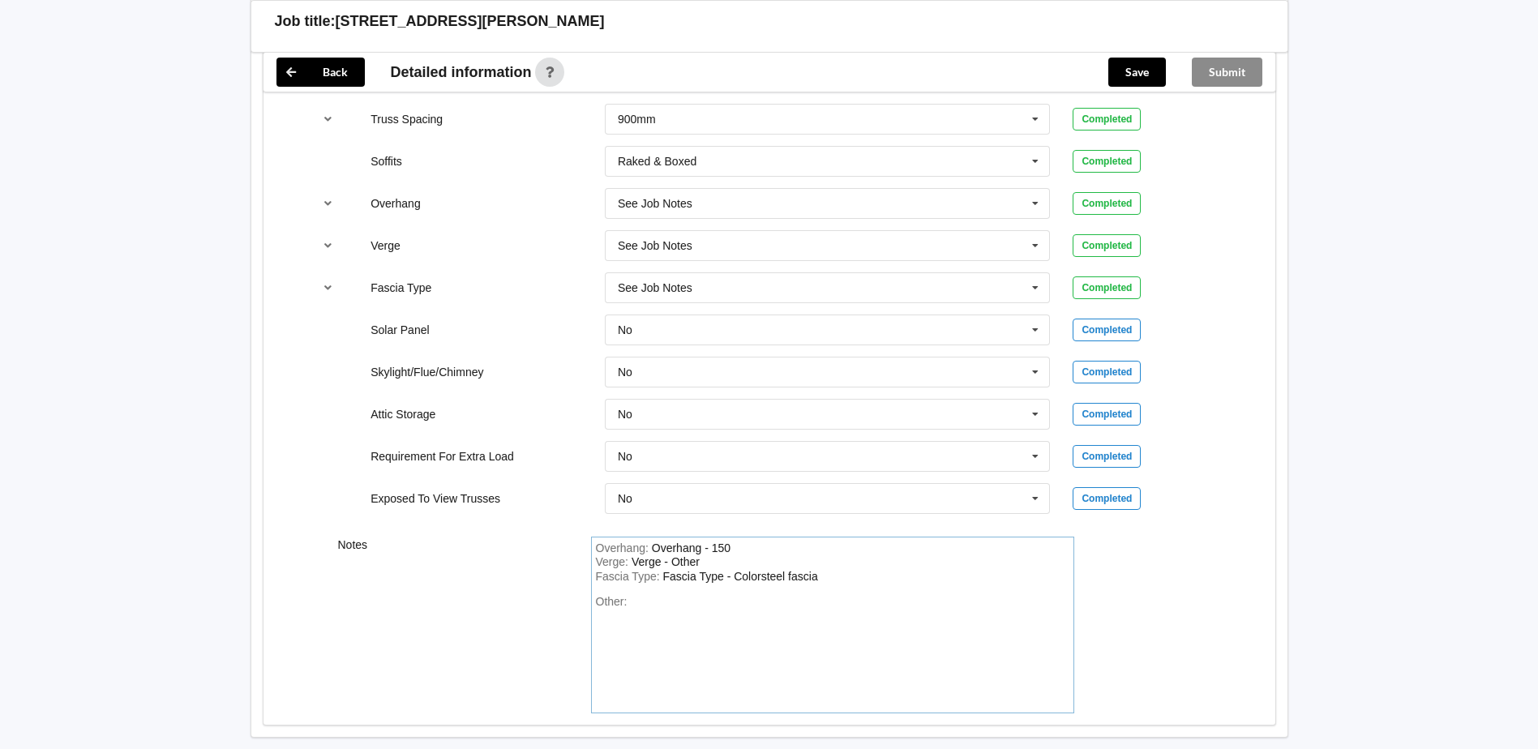
click at [652, 444] on div "Other:" at bounding box center [833, 652] width 474 height 114
click at [737, 444] on div "Overhang : Overhang - 150" at bounding box center [833, 549] width 474 height 15
drag, startPoint x: 731, startPoint y: 550, endPoint x: 713, endPoint y: 547, distance: 18.0
click at [713, 444] on div "Overhang - 150" at bounding box center [691, 548] width 79 height 13
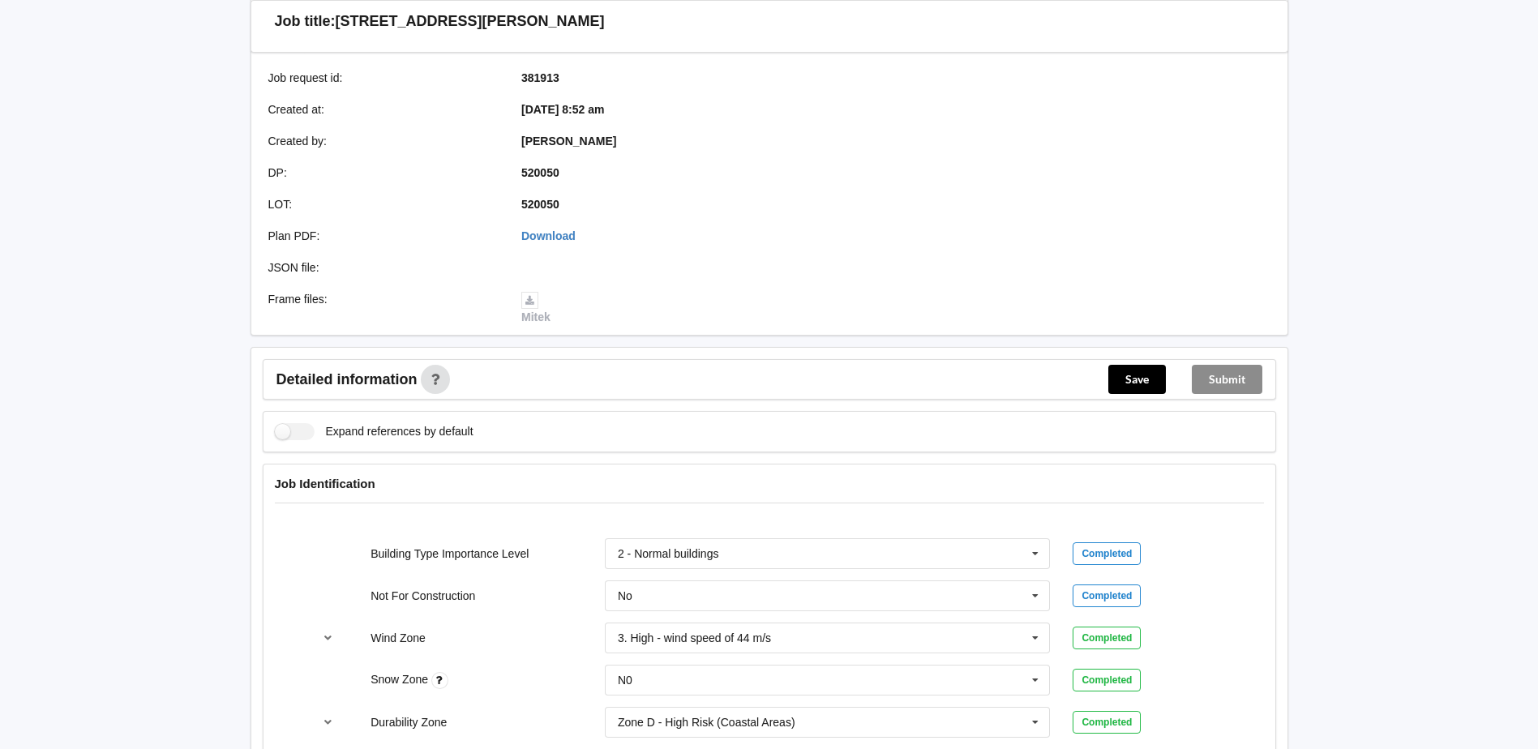
scroll to position [0, 0]
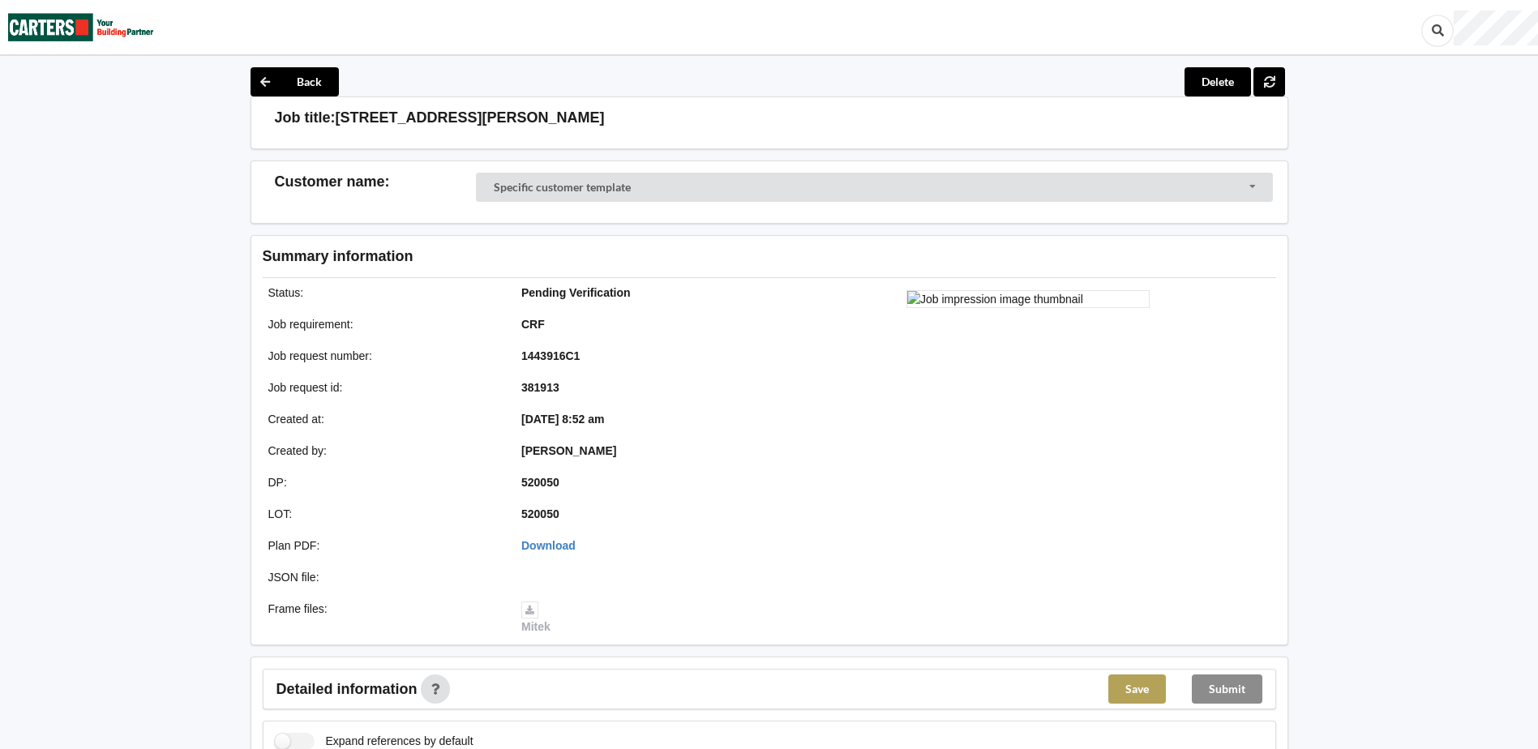
click at [1006, 444] on button "Save" at bounding box center [1137, 689] width 58 height 29
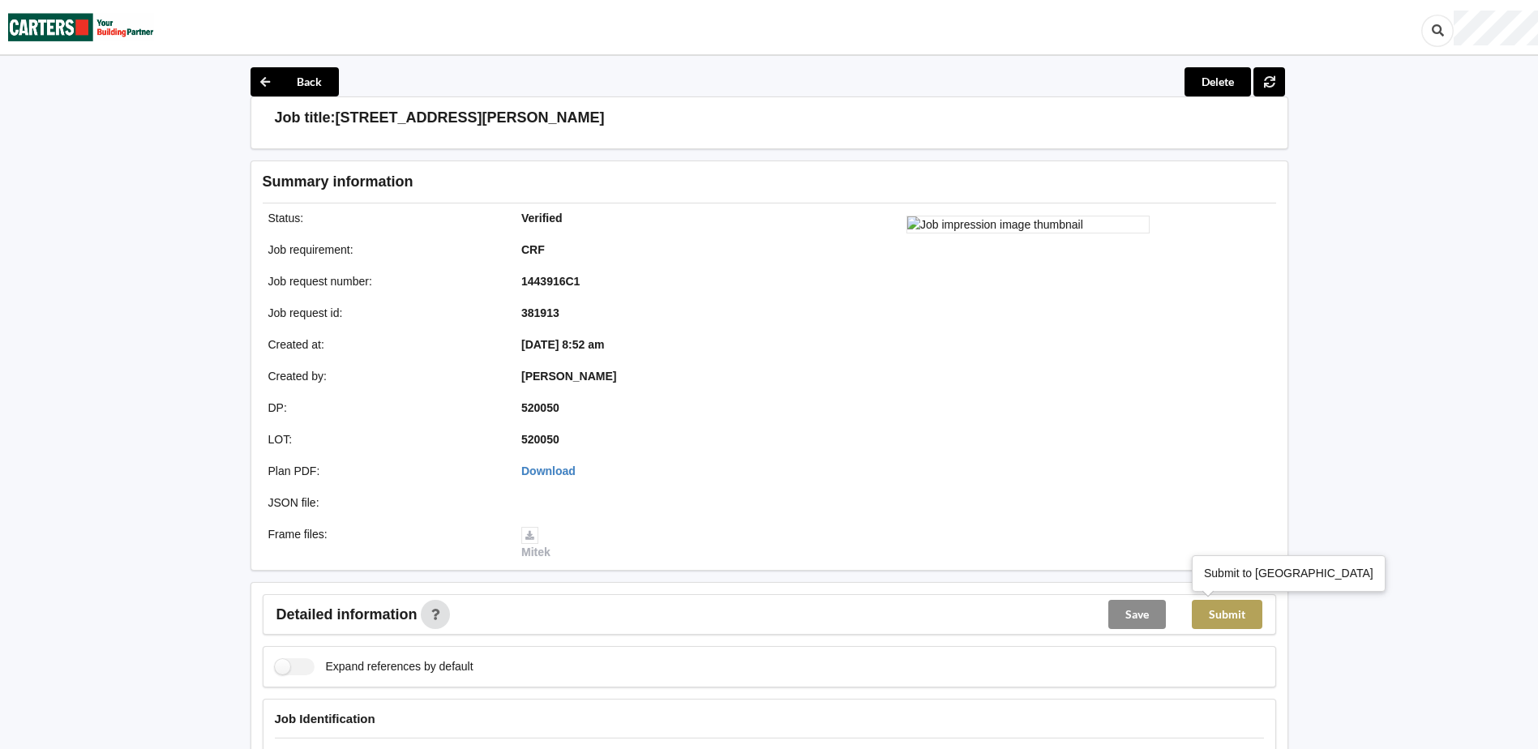
click at [1006, 444] on button "Submit" at bounding box center [1227, 614] width 71 height 29
